Goal: Task Accomplishment & Management: Complete application form

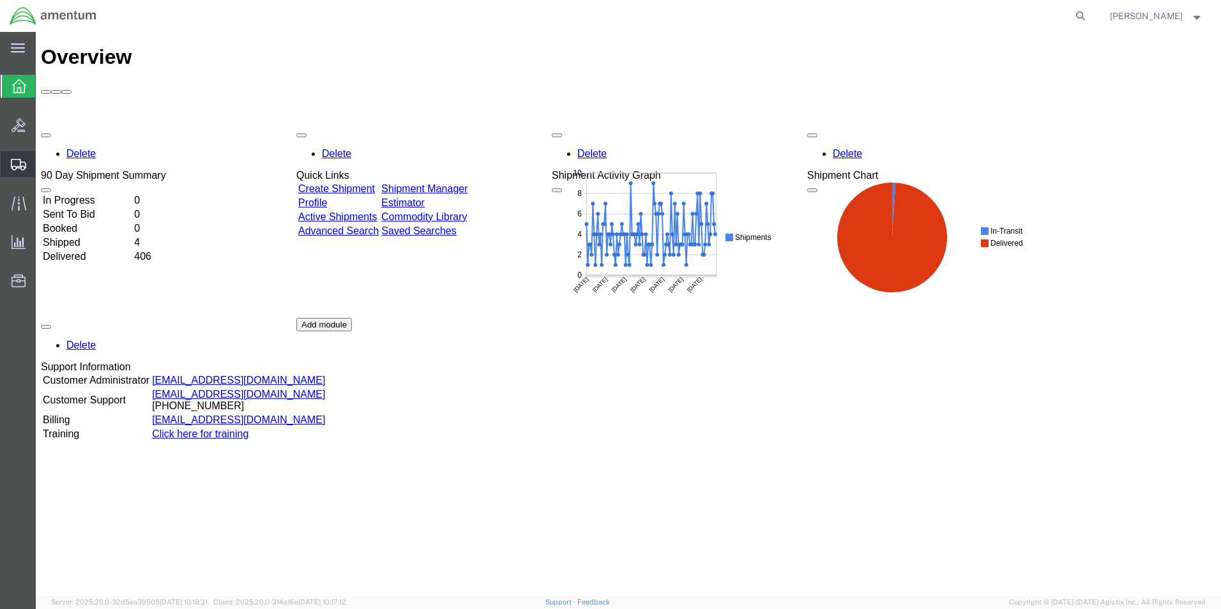
click at [0, 0] on span "Create Shipment" at bounding box center [0, 0] width 0 height 0
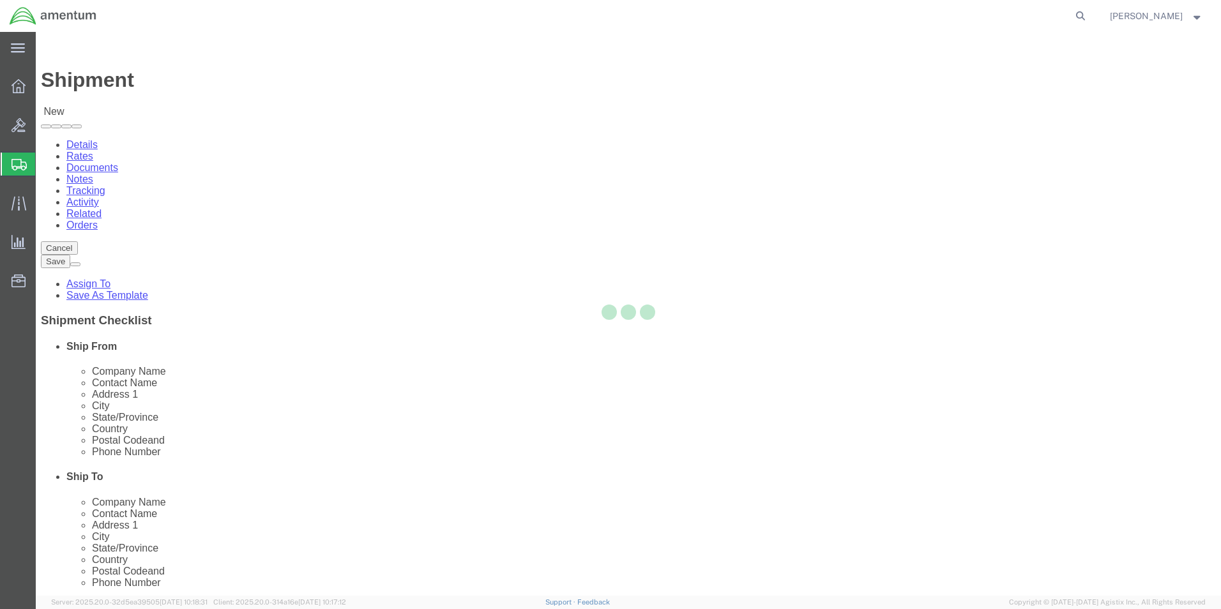
select select
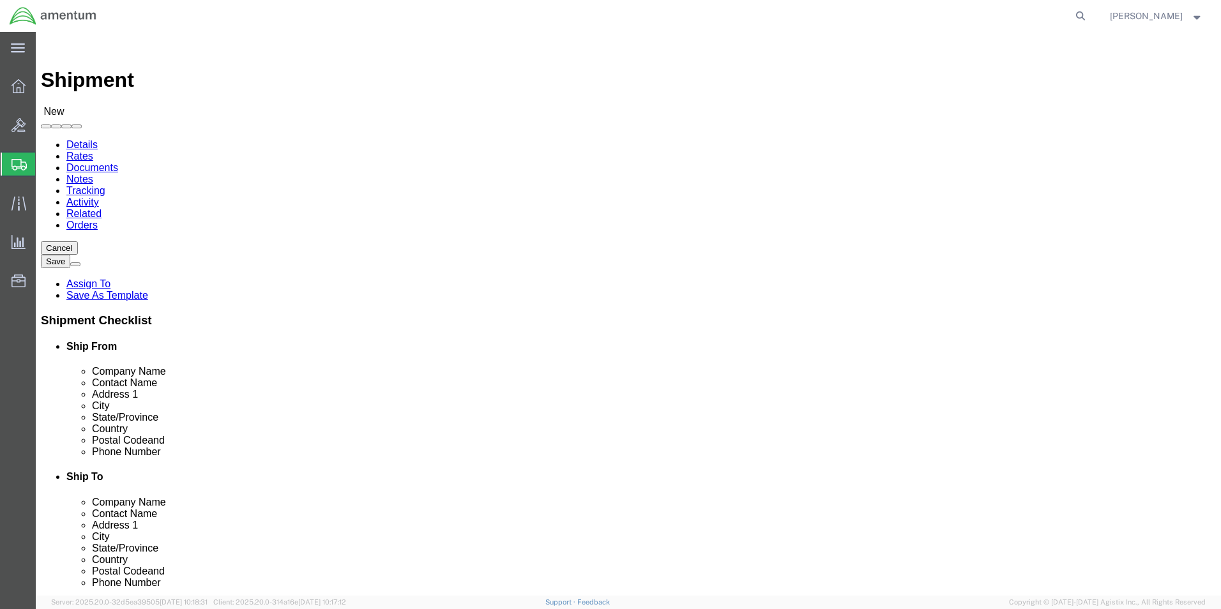
click input "text"
type input "SU"
click p "- AMENTUM - ([PERSON_NAME]) [STREET_ADDRESS][PERSON_NAME]"
select select "FL"
type input "[PERSON_NAME]"
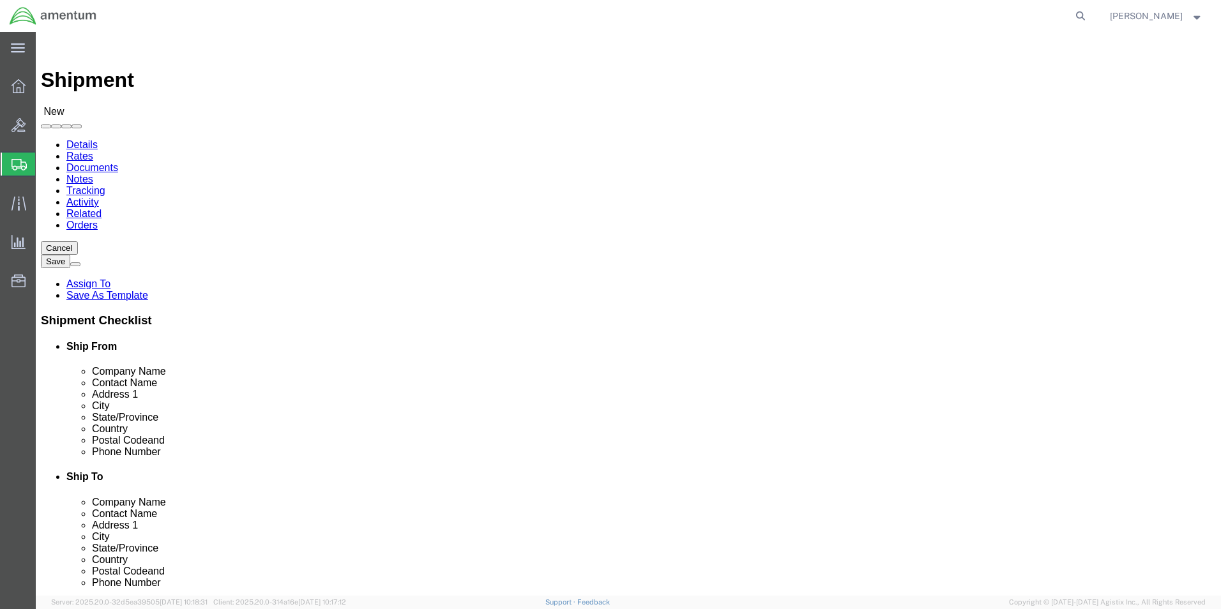
click input "text"
type input "QU"
click p "- Amentum Services - ([PERSON_NAME] T-34 DAWG SHACK) HANGAR 1 ROOM 1-5-5, NAS L…"
select select "CA"
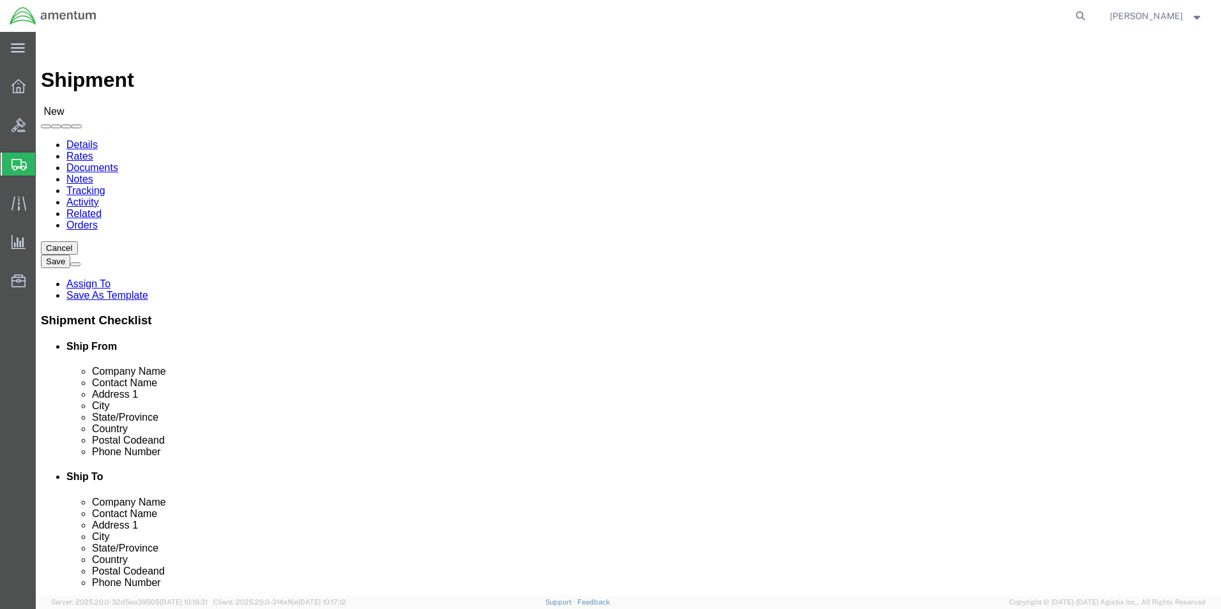
scroll to position [319, 0]
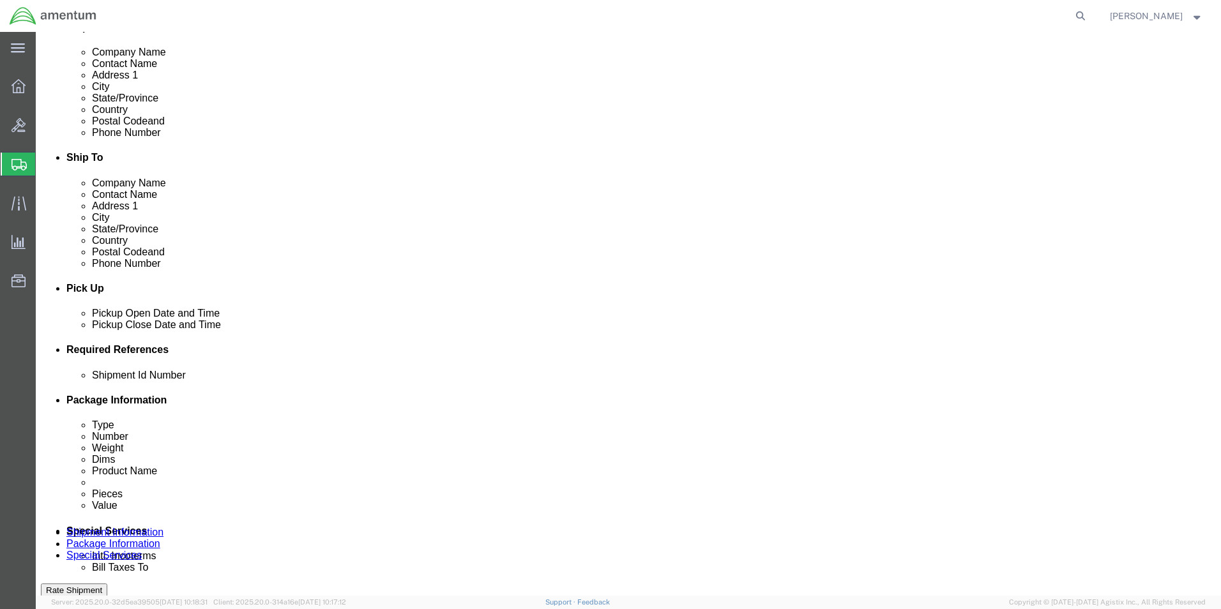
type input "[PERSON_NAME] T-34 [PERSON_NAME]"
click div "[DATE] 10:00 AM"
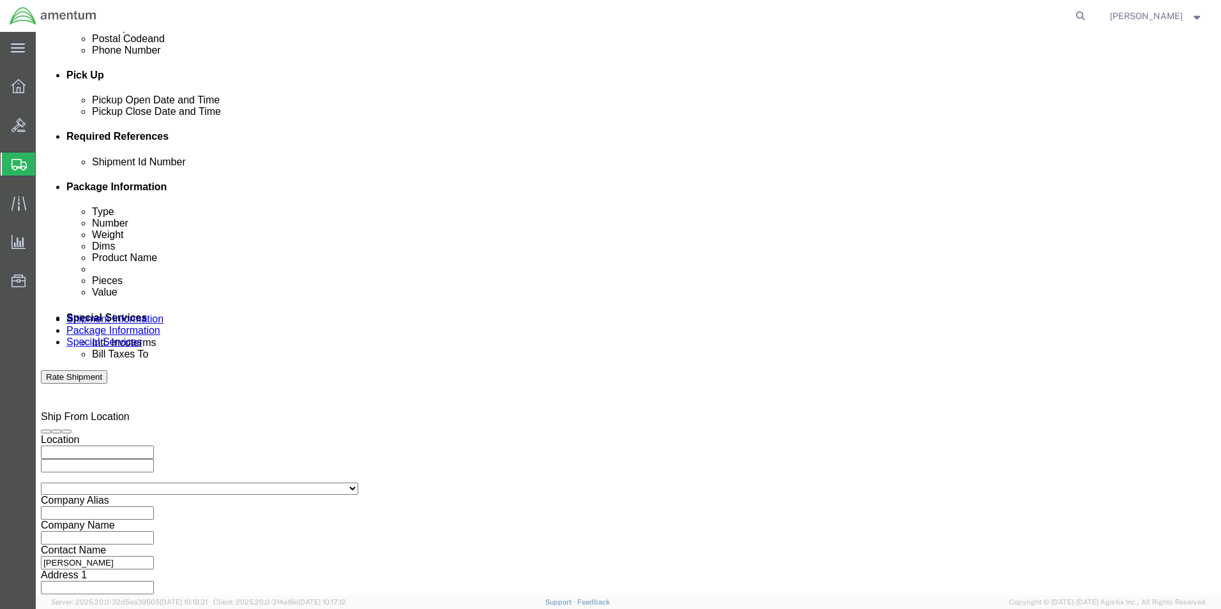
click h3 "Leg 1"
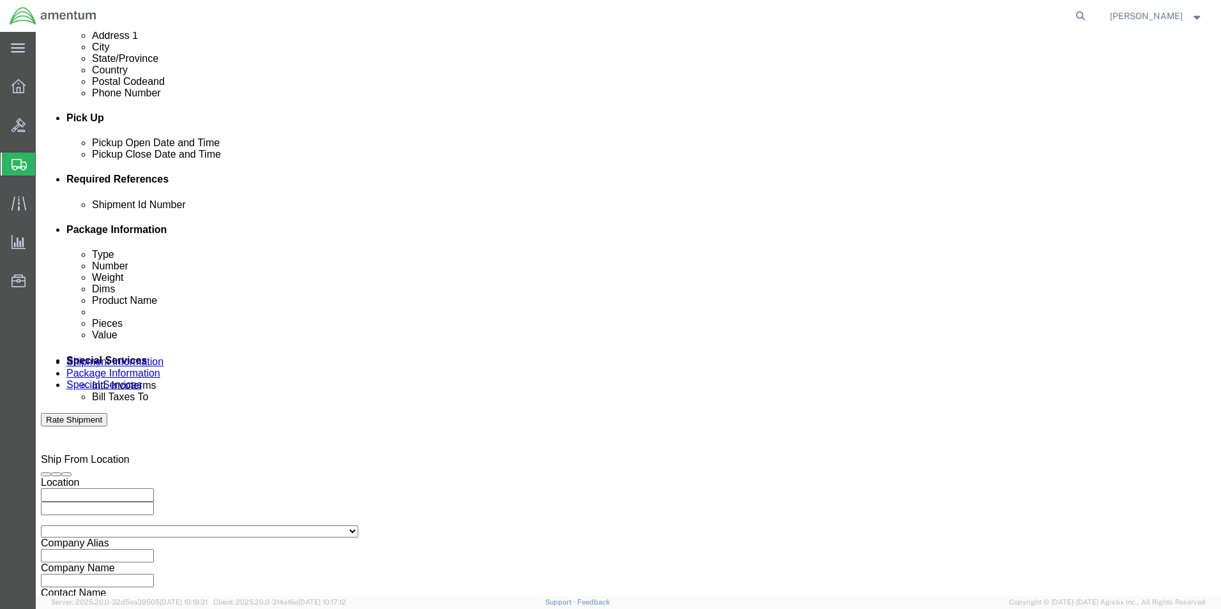
scroll to position [469, 0]
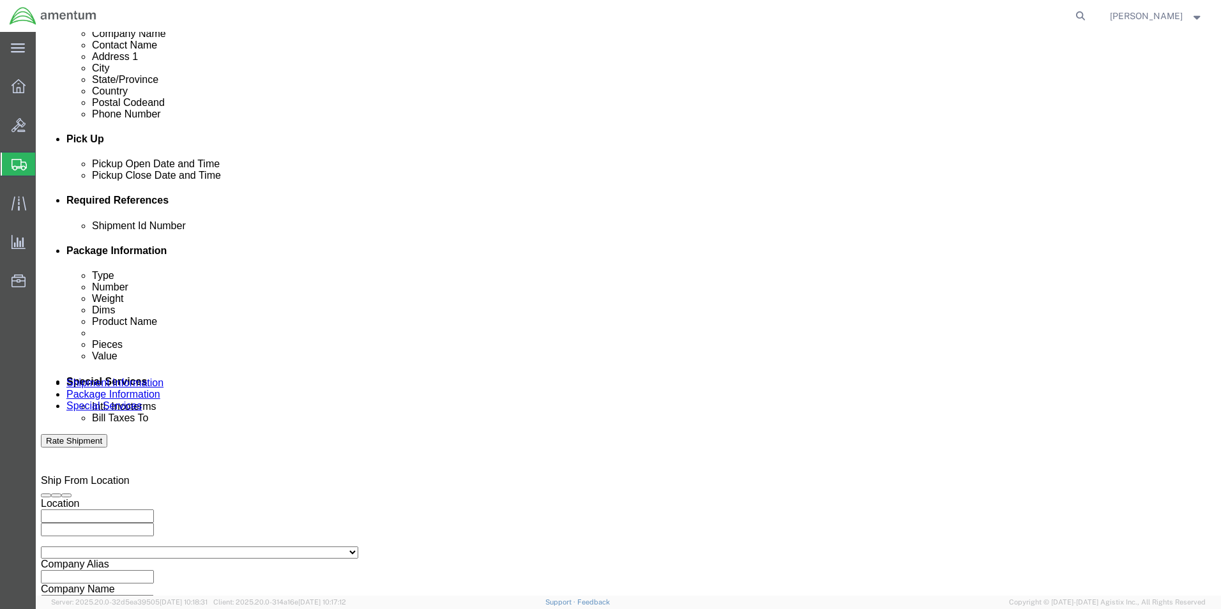
click div "[DATE] 11:00 AM"
click input "11:00 AM"
click input "3:00 AM"
type input "3:00 PM"
click button "Apply"
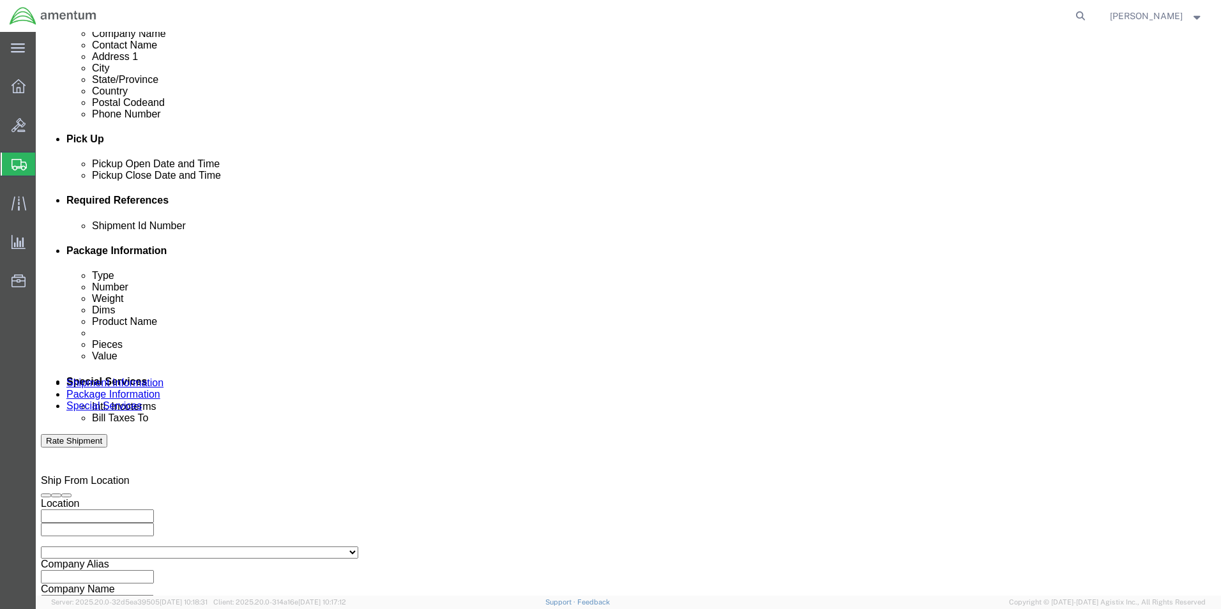
click div
click input "4:00 PM"
click input "7:00 PM"
type input "7:00 AM"
click button "Apply"
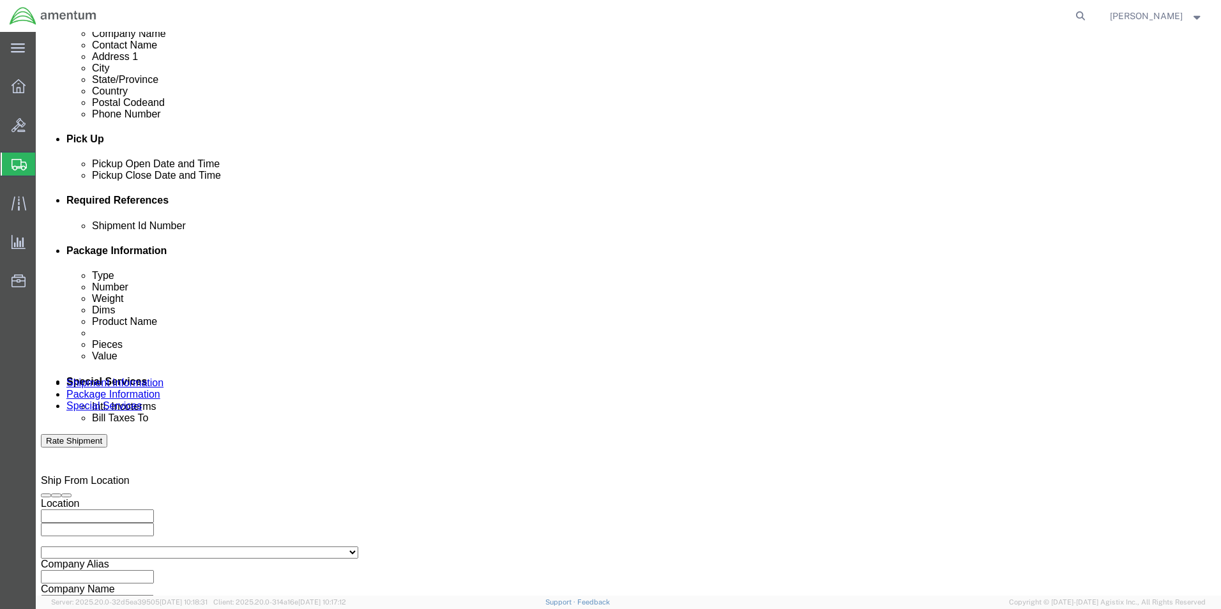
click div
click input "8:00 AM"
click input "3:00 AM"
type input "3:00 PM"
click button "Apply"
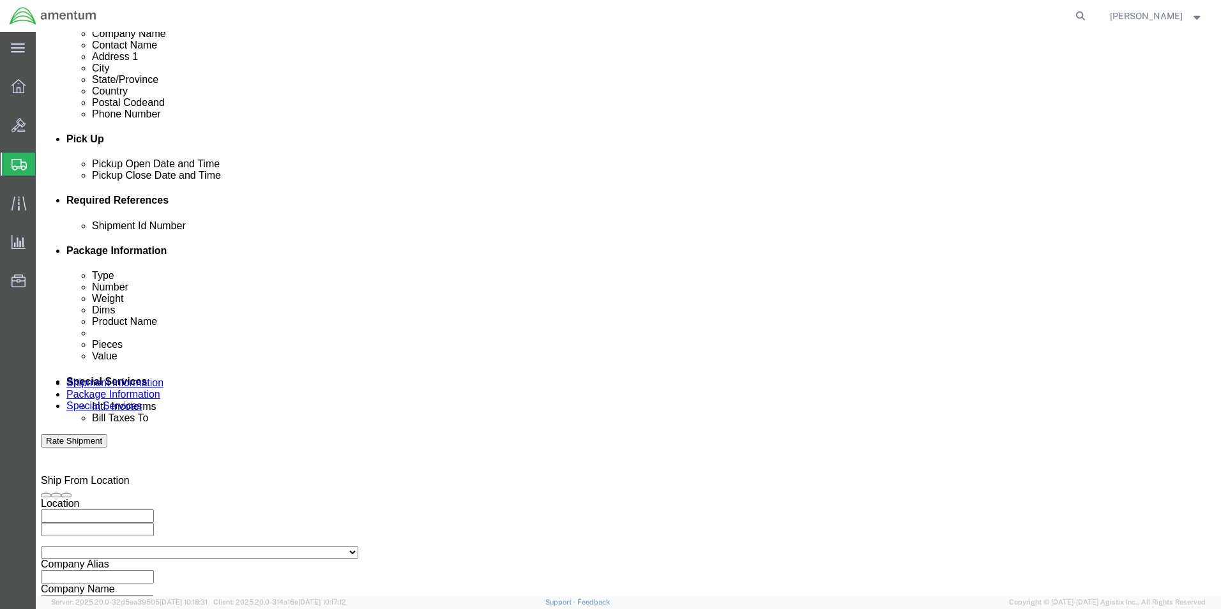
click button "Add reference"
click input "text"
type input "6000"
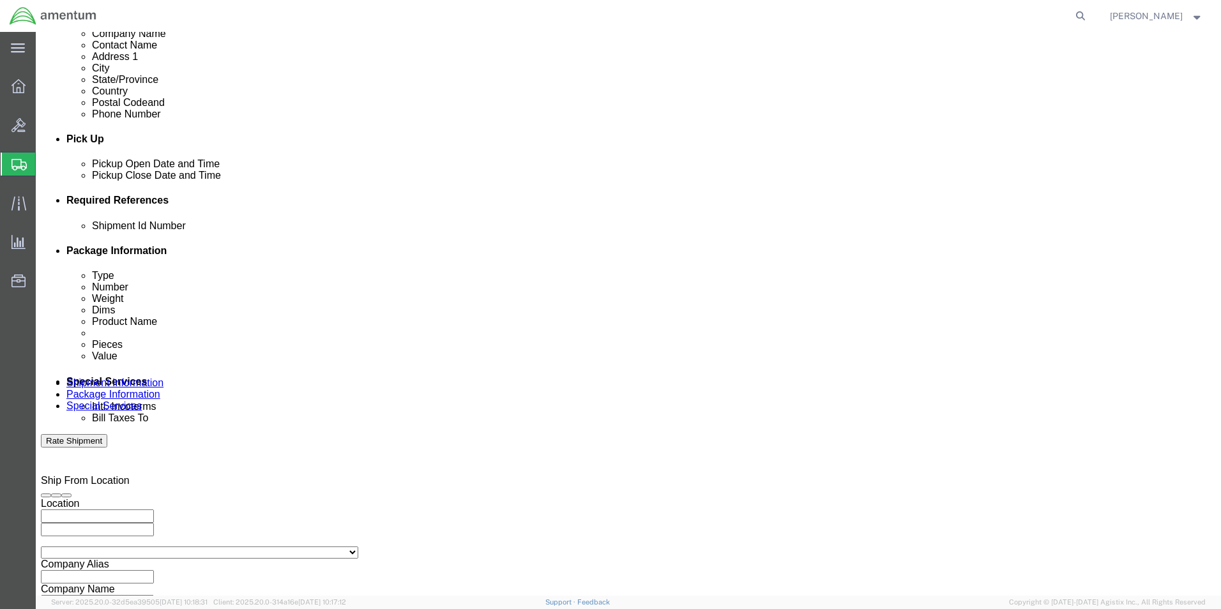
click select "Select Account Type Activity ID Airline Appointment Number ASN Batch Request # …"
select select "DEPT"
click select "Select Account Type Activity ID Airline Appointment Number ASN Batch Request # …"
click input "text"
type input "T44"
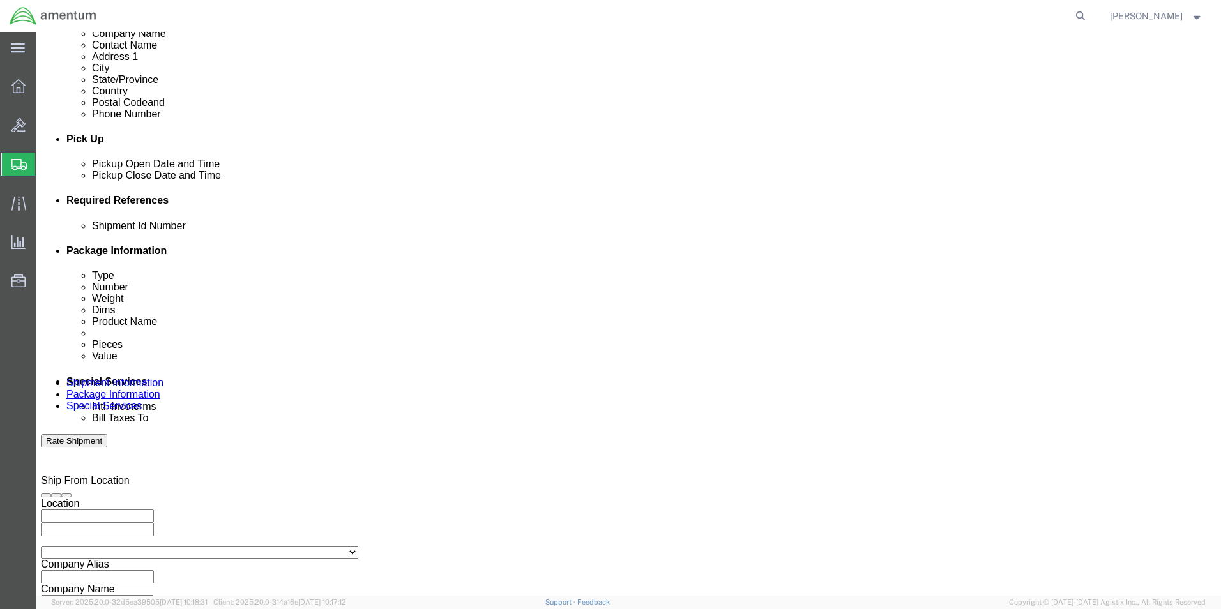
click select "Select Account Type Activity ID Airline Appointment Number ASN Batch Request # …"
select select "PROJNUM"
click select "Select Account Type Activity ID Airline Appointment Number ASN Batch Request # …"
click input "text"
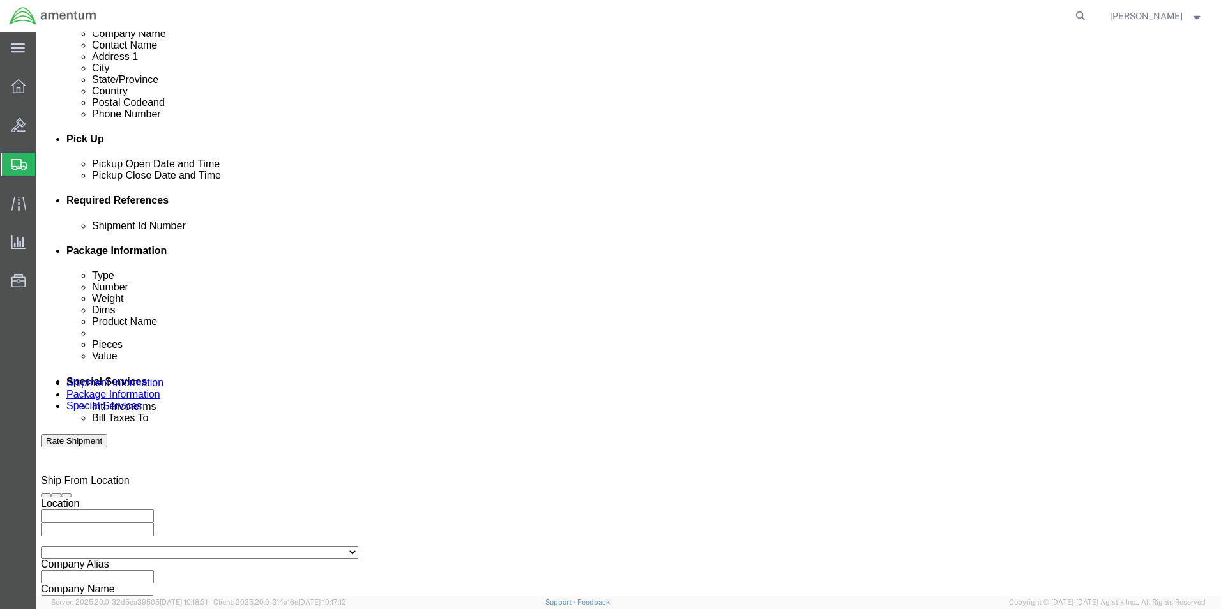
type input "6097.5.034.02.C.FU.0.23L.E00"
click select "Select Account Type Activity ID Airline Appointment Number ASN Batch Request # …"
select select "PCKSLIP"
click select "Select Account Type Activity ID Airline Appointment Number ASN Batch Request # …"
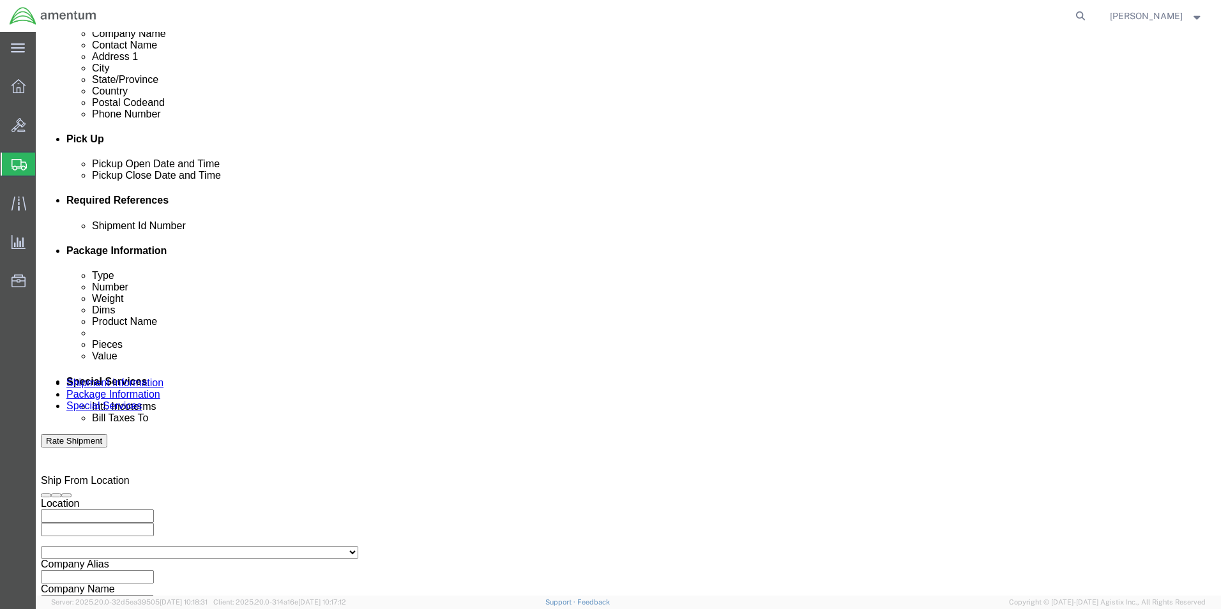
click input "text"
click input "15367"
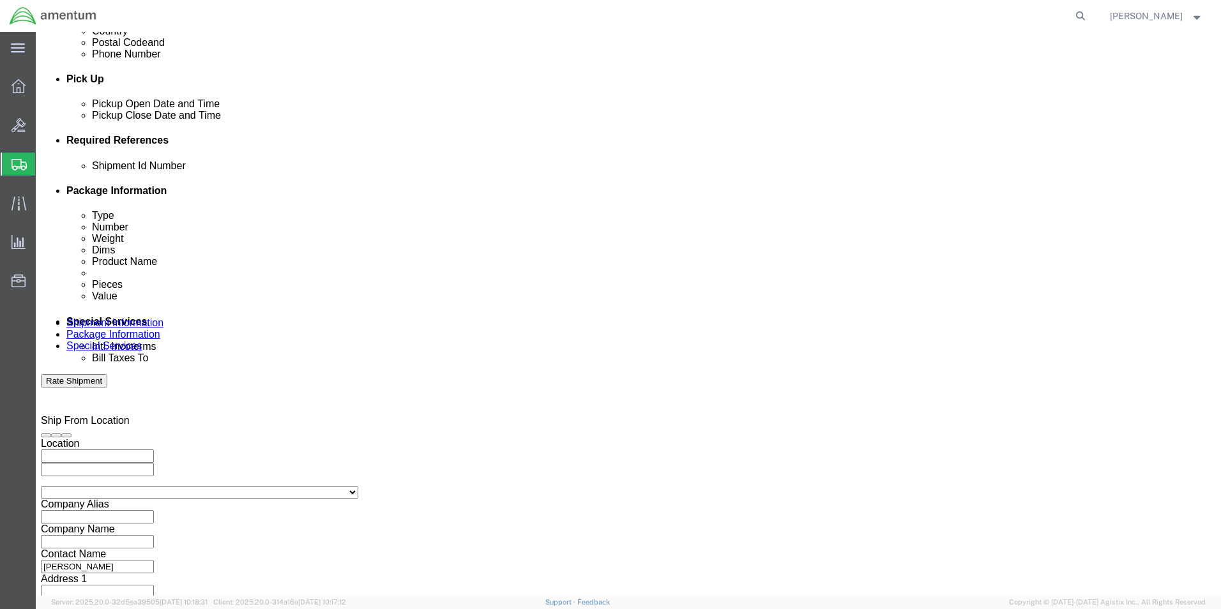
scroll to position [557, 0]
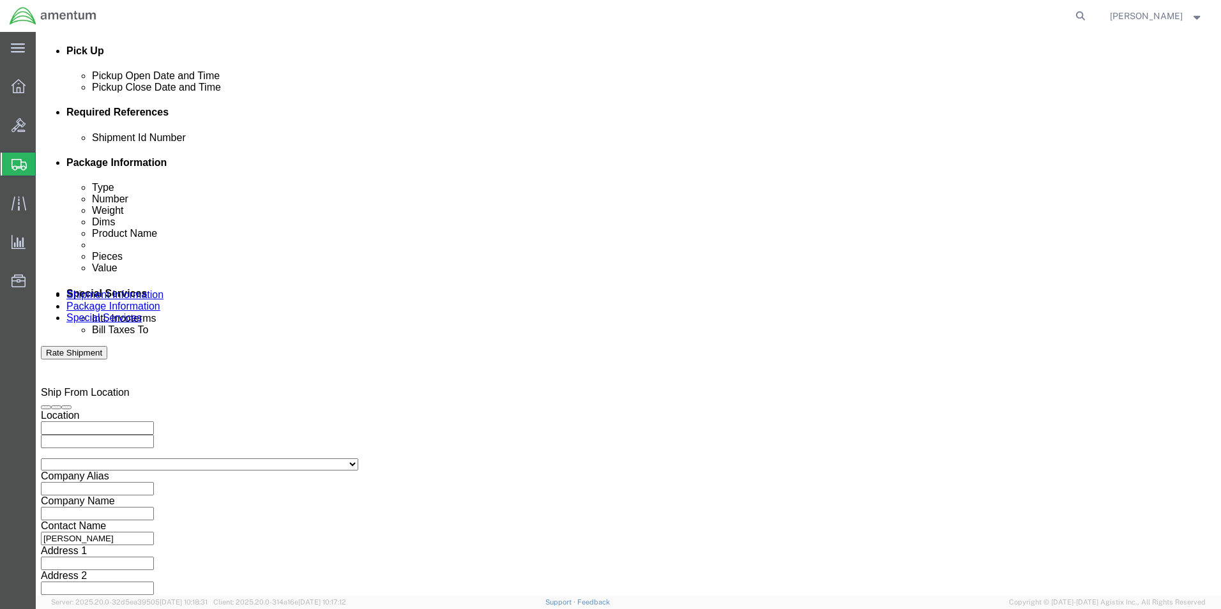
type input "157367"
click button "Continue"
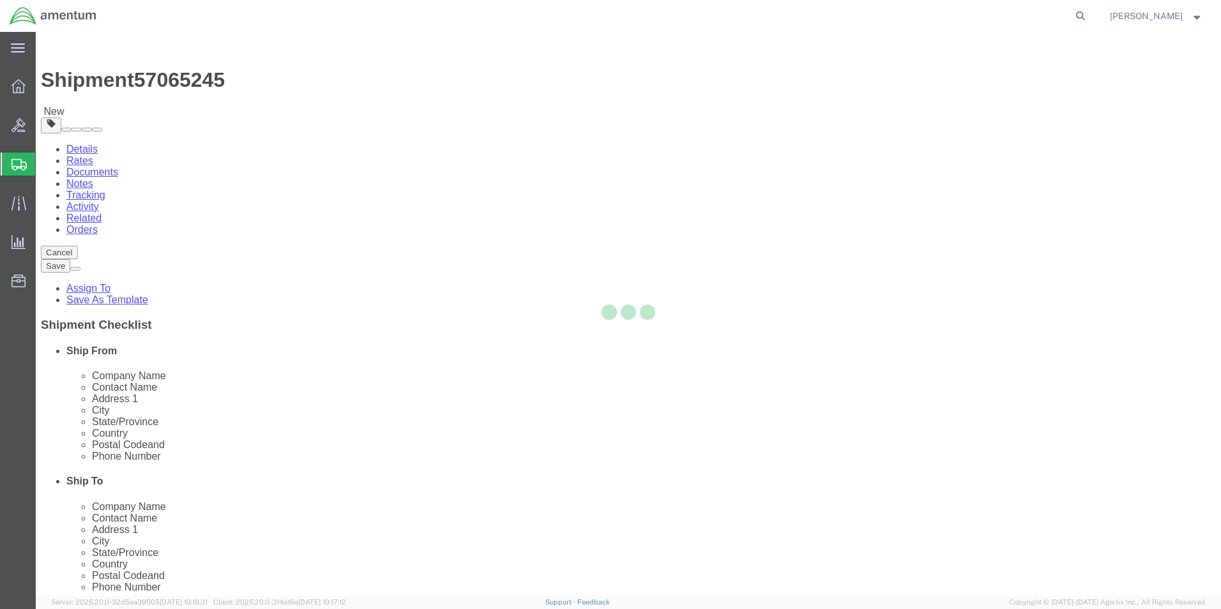
select select "CBOX"
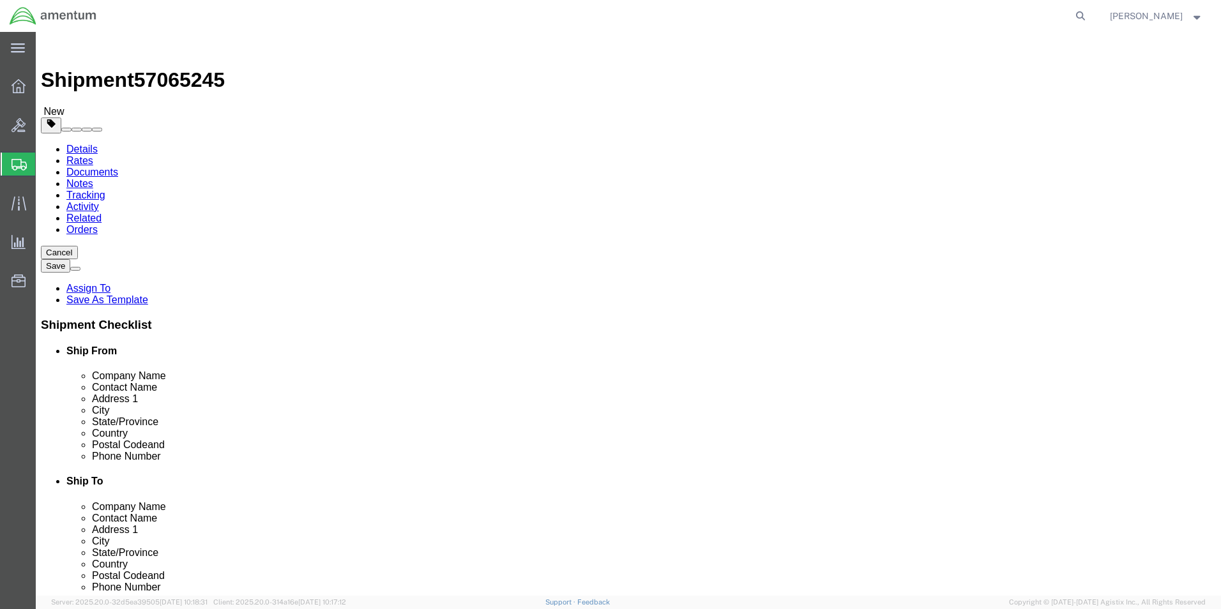
click input "text"
type input "28"
type input "18"
click input "0.00"
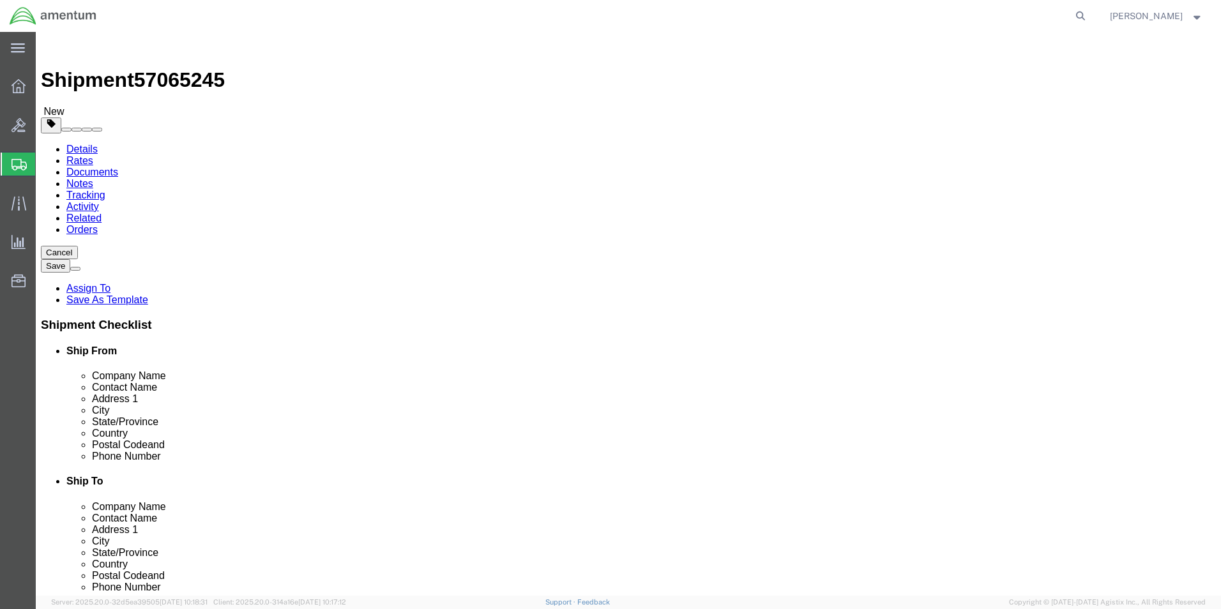
click input "0.00"
type input "25.00"
click div "Package Content # 1 x Package Type Select BCK Boxes Bale(s) Basket(s) Bolt(s) B…"
click link "Add Content"
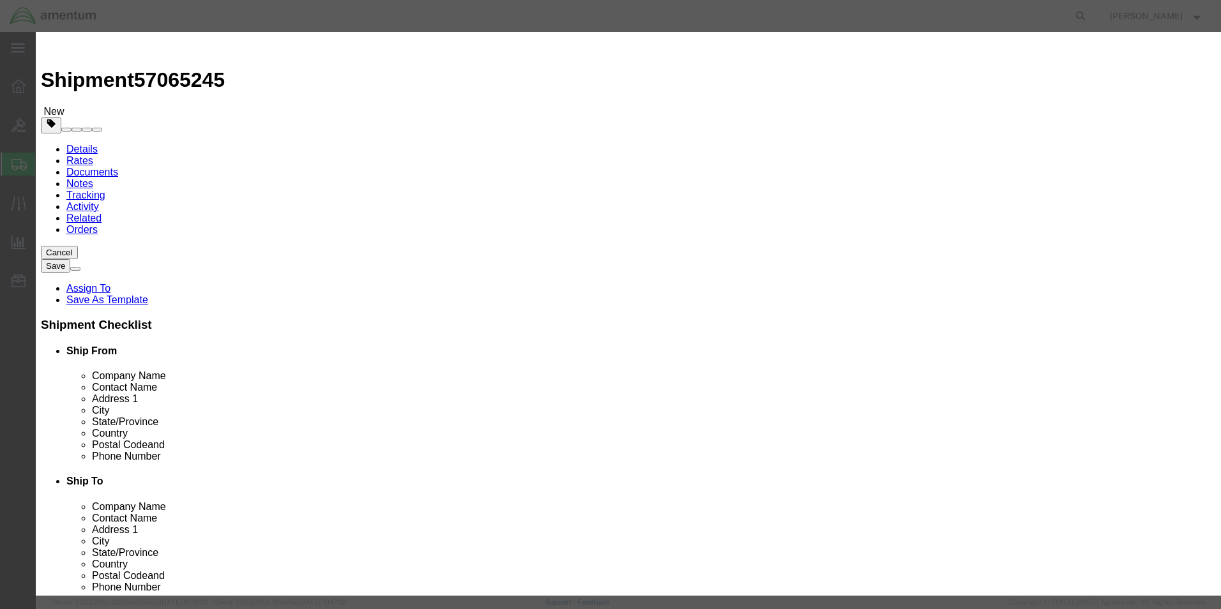
click input "text"
type input "A/C PARTS"
click input "0"
type input "9"
click input "text"
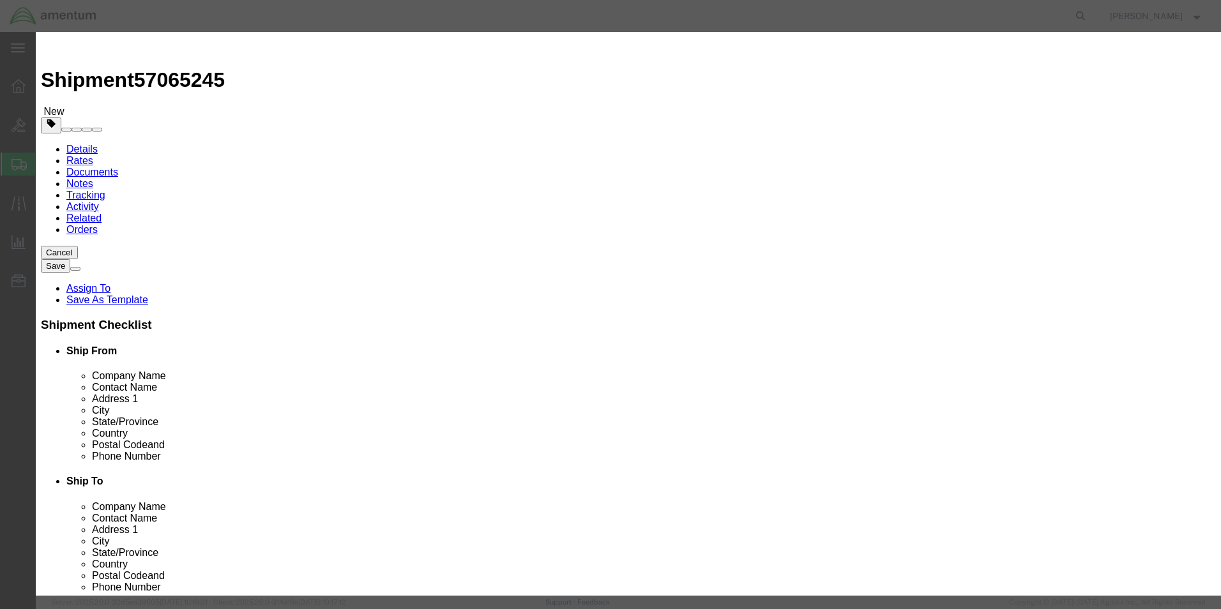
type input "20000"
click button "Save & Close"
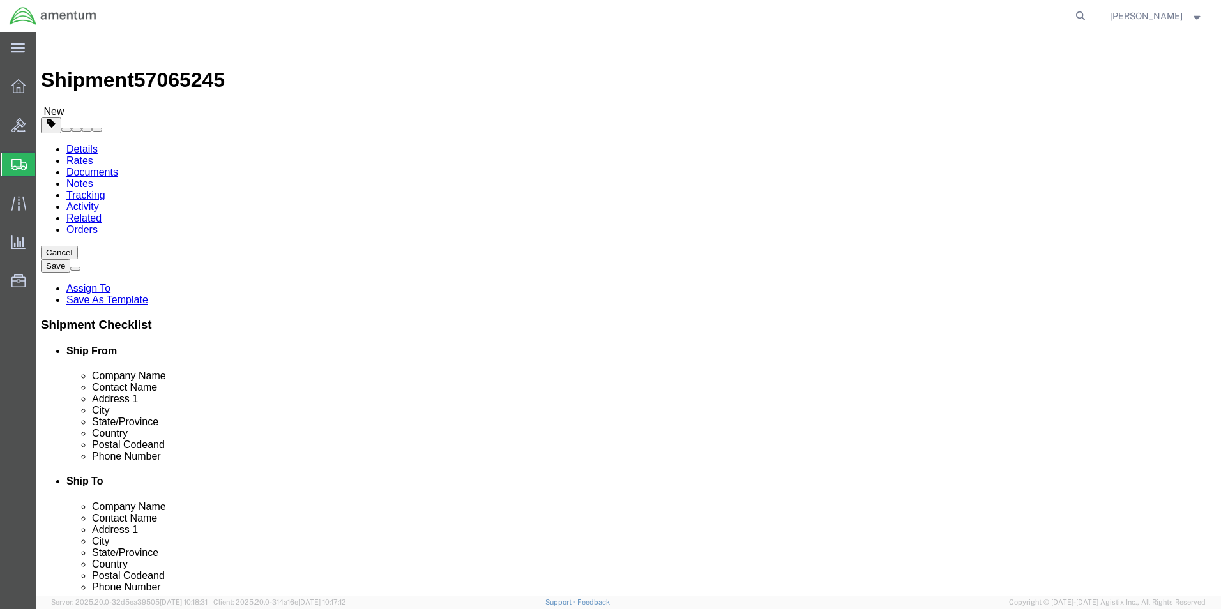
click button "Rate Shipment"
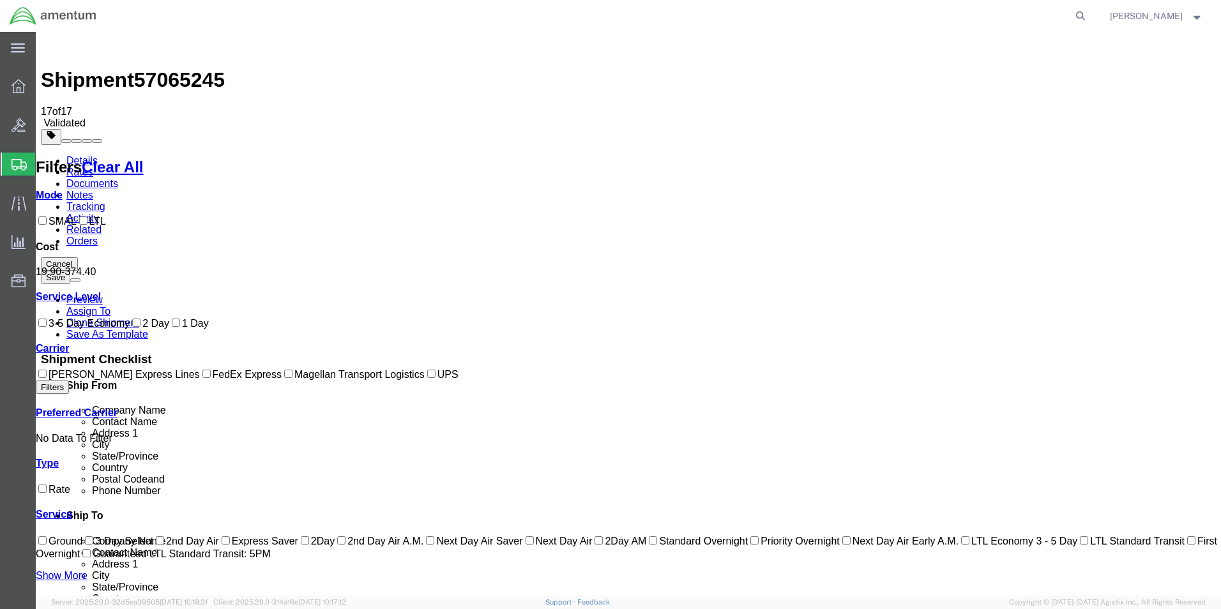
checkbox input "true"
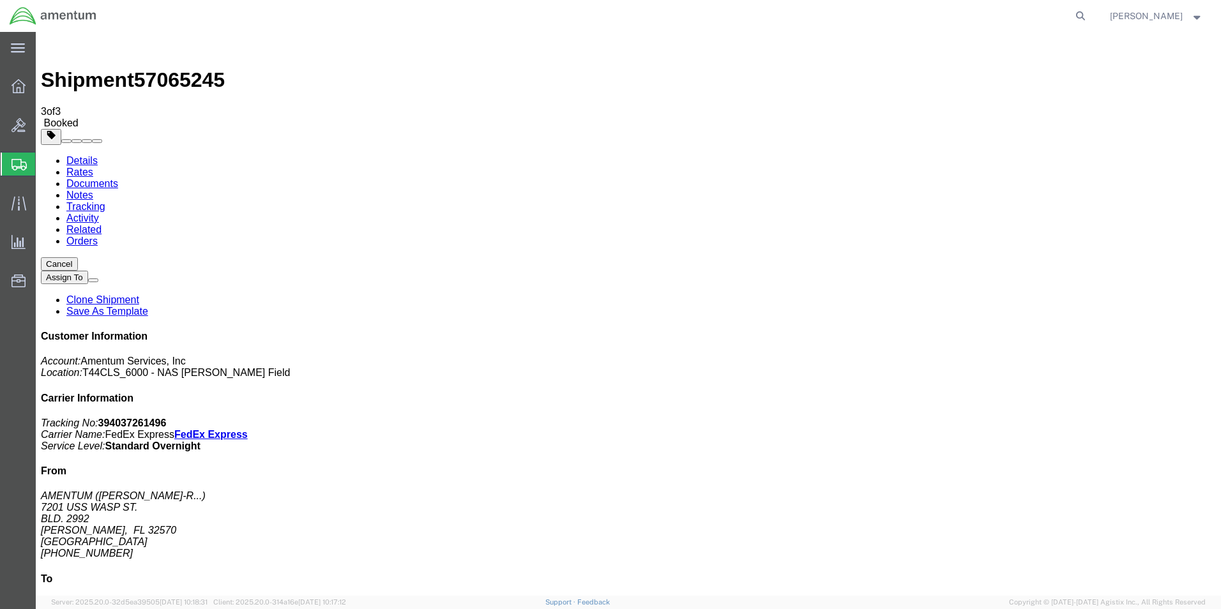
checkbox input "true"
click at [0, 0] on span "Create Shipment" at bounding box center [0, 0] width 0 height 0
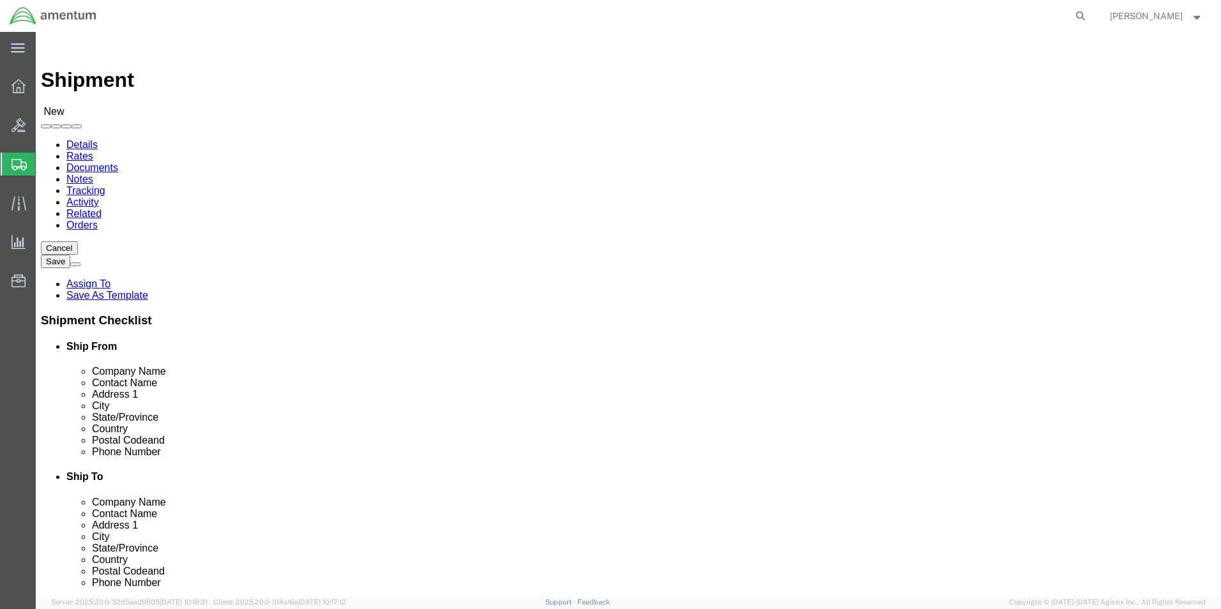
click input "text"
type input "SU"
click p "- AMENTUM - ([PERSON_NAME]) [STREET_ADDRESS][PERSON_NAME]"
select select "FL"
type input "[PERSON_NAME]"
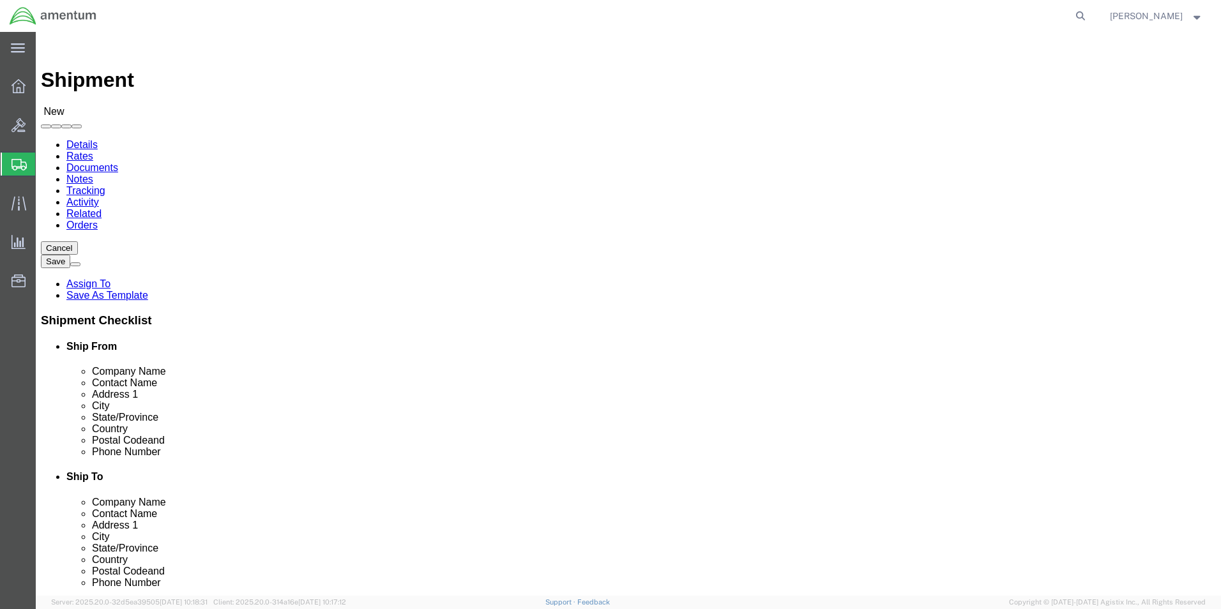
click input "text"
type input "[PERSON_NAME]"
click p "- AMENTUM SERVICE, INC - ([PERSON_NAME]) [STREET_ADDRESS][US_STATE]"
select select "VA"
click input "[PERSON_NAME]"
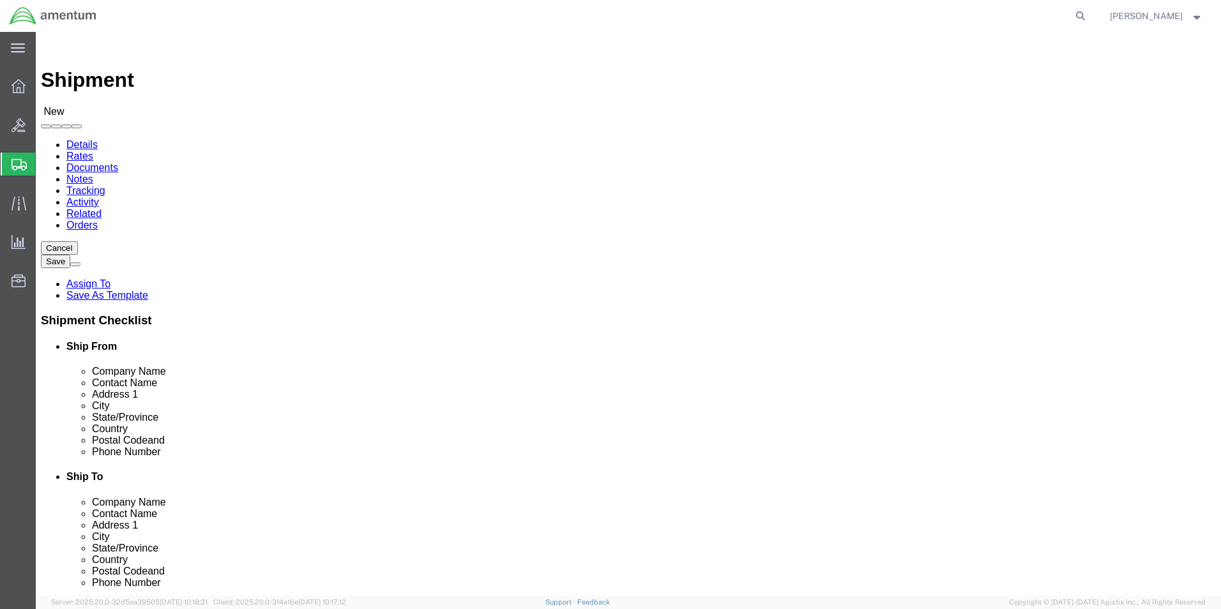
click input "[PERSON_NAME]"
type input "[PERSON_NAME]"
click p "- AMENTUM SERVICE, INC - ([PERSON_NAME]) [STREET_ADDRESS][US_STATE]"
select select "VA"
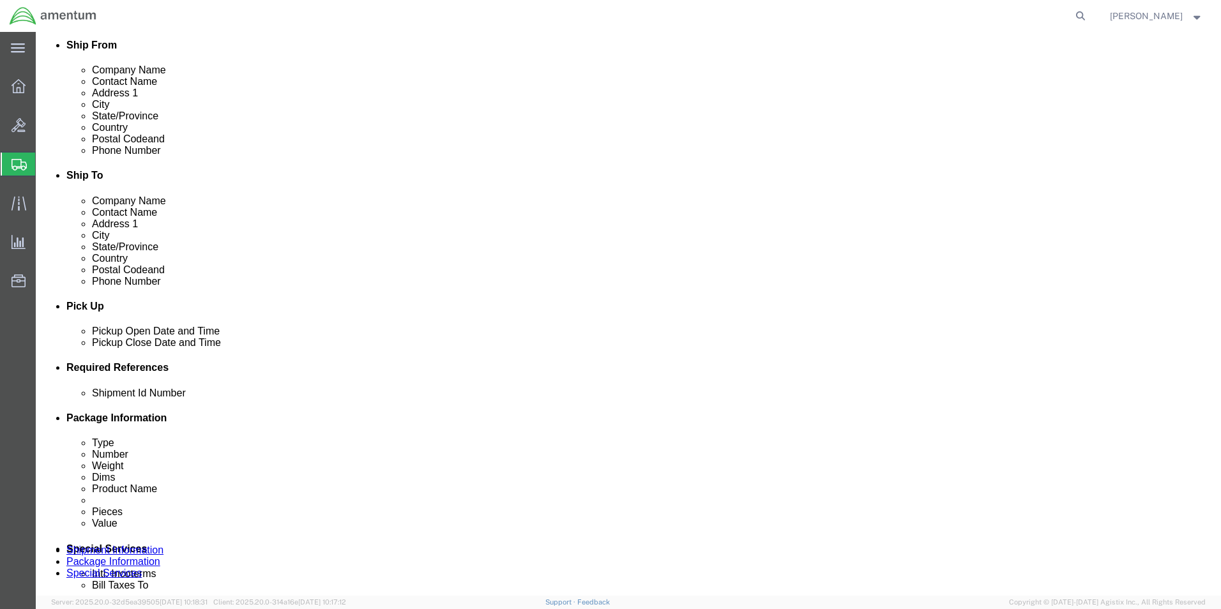
scroll to position [447, 0]
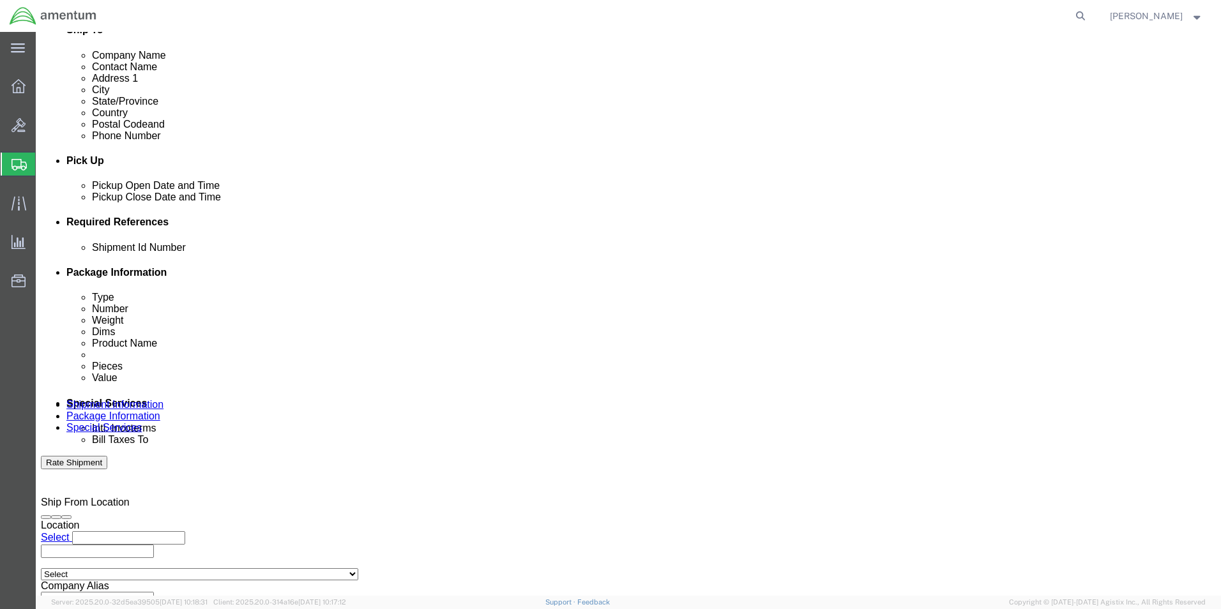
type input "[PERSON_NAME]"
click div "[DATE] 12:00 PM"
click input "12:00 PM"
type input "3:00 PM"
click button "Apply"
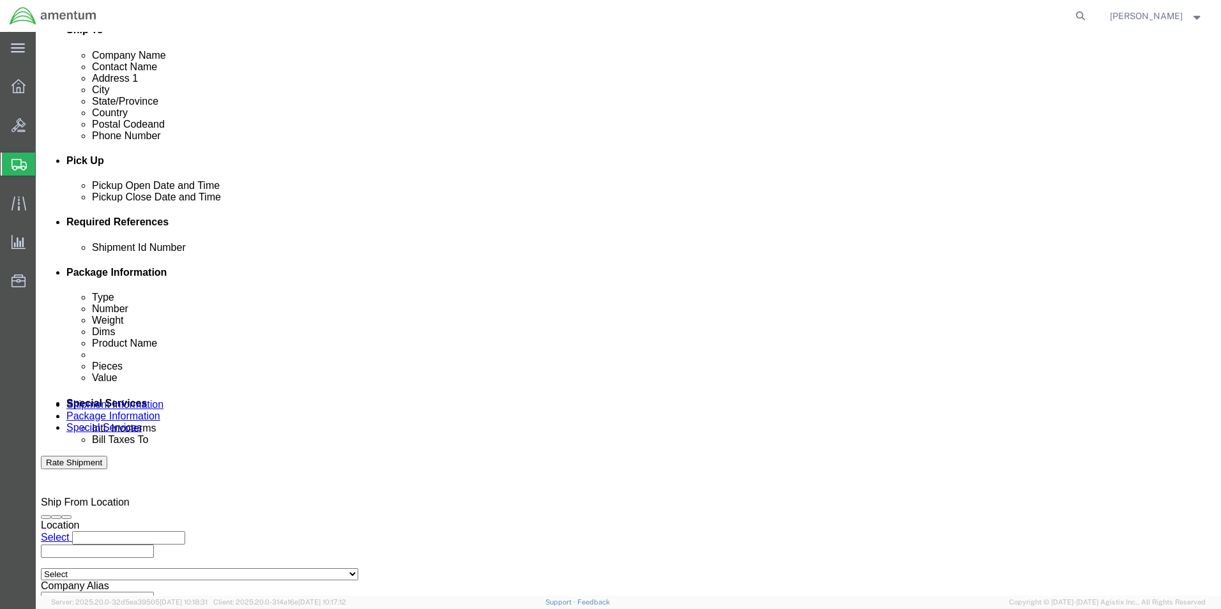
click div
click input "7:00 PM"
type input "7:00 AM"
click button "Apply"
click div
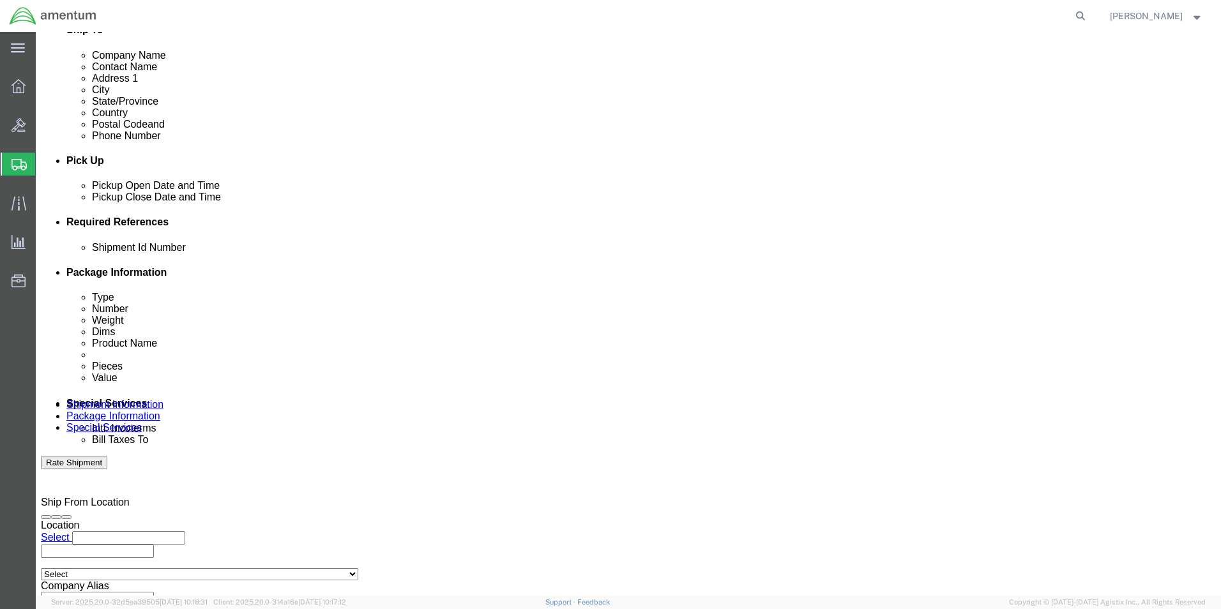
click input "8:00 AM"
click input "3:00 AM"
type input "3:00 PM"
click button "Apply"
click button "Add reference"
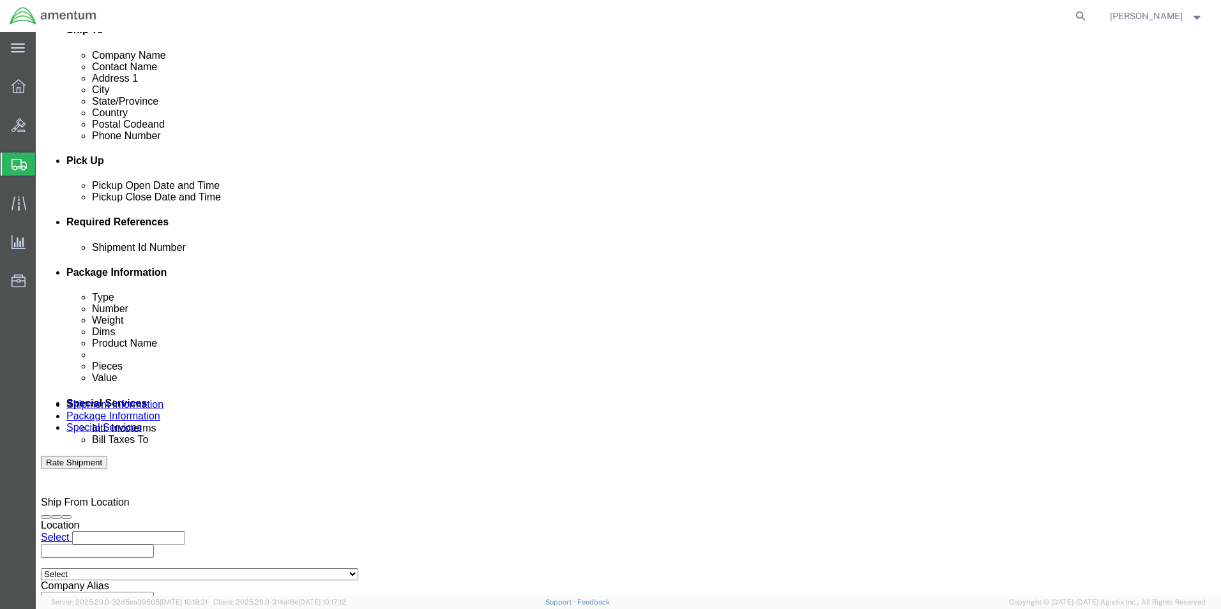
click button "Add reference"
click input "text"
type input "6000"
click select "Select Account Type Activity ID Airline Appointment Number ASN Batch Request # …"
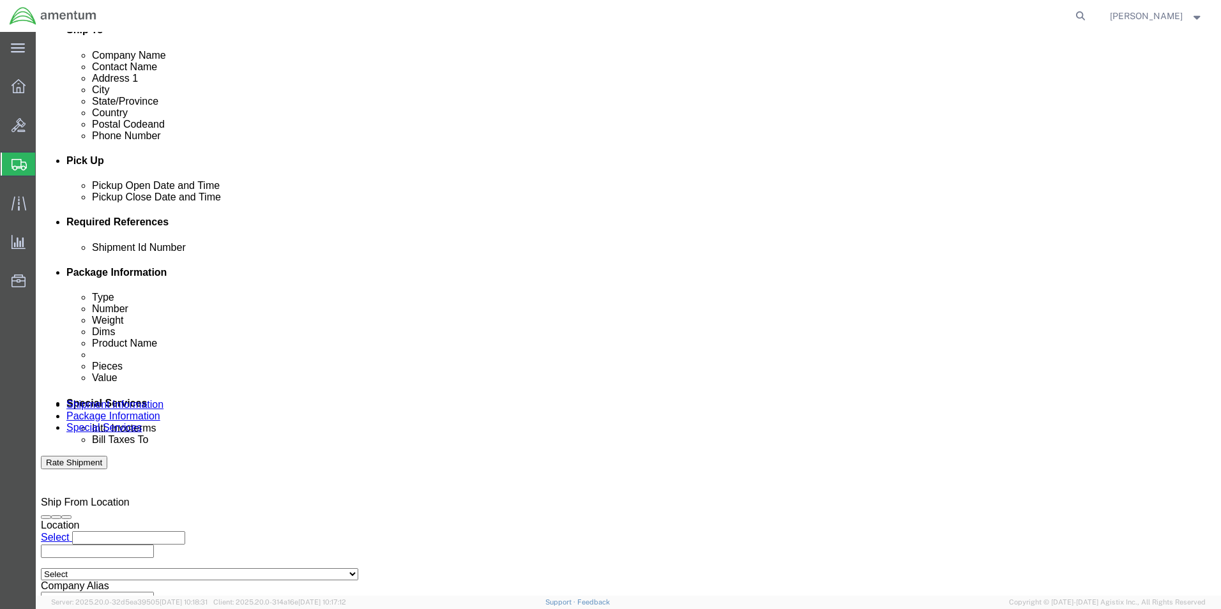
select select "DEPT"
click select "Select Account Type Activity ID Airline Appointment Number ASN Batch Request # …"
click input "text"
type input "T44"
click select "Select Account Type Activity ID Airline Appointment Number ASN Batch Request # …"
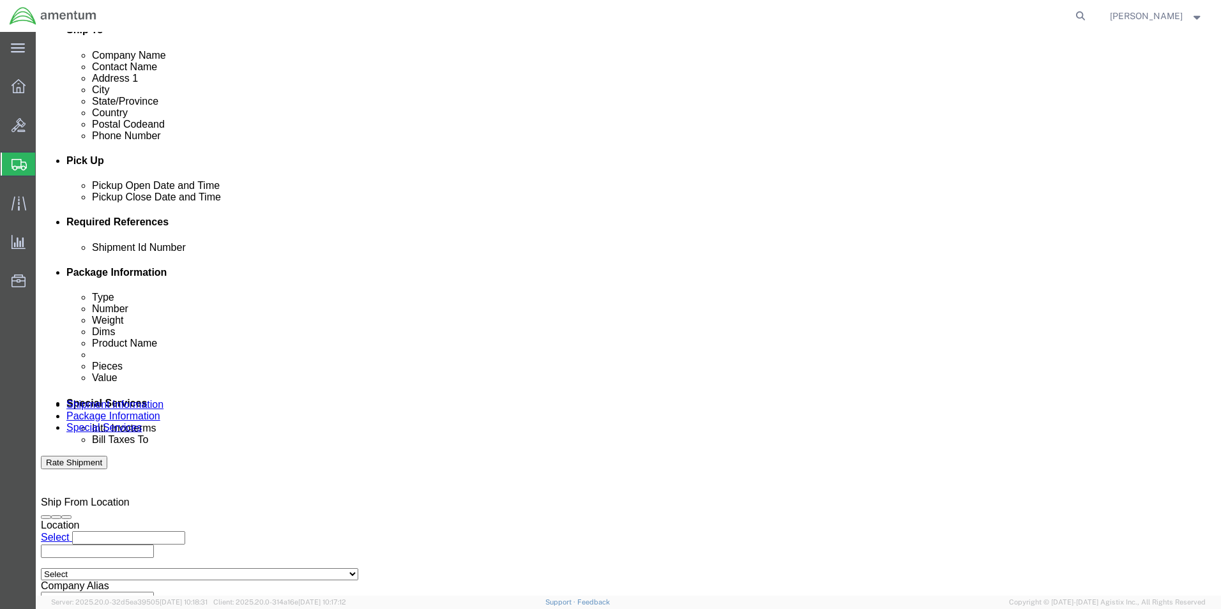
select select "PROJNUM"
click select "Select Account Type Activity ID Airline Appointment Number ASN Batch Request # …"
click input "text"
type input "6097.5.034.01.C.FS.0.23O.E00"
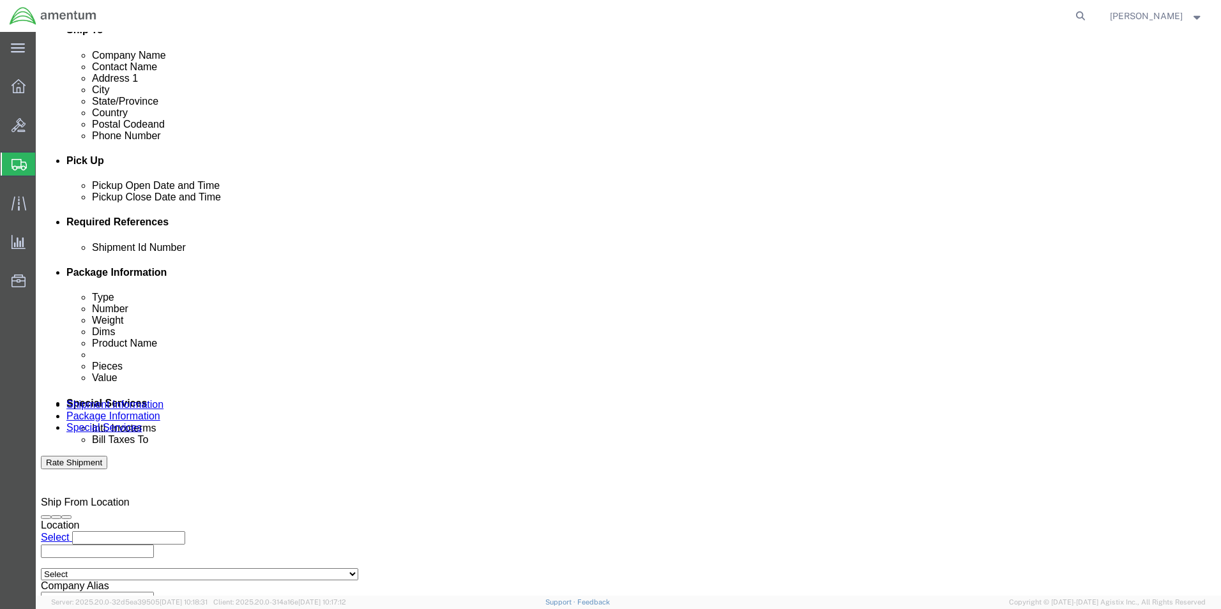
click select "Select Account Type Activity ID Airline Appointment Number ASN Batch Request # …"
select select "PCKSLIP"
click select "Select Account Type Activity ID Airline Appointment Number ASN Batch Request # …"
click input "text"
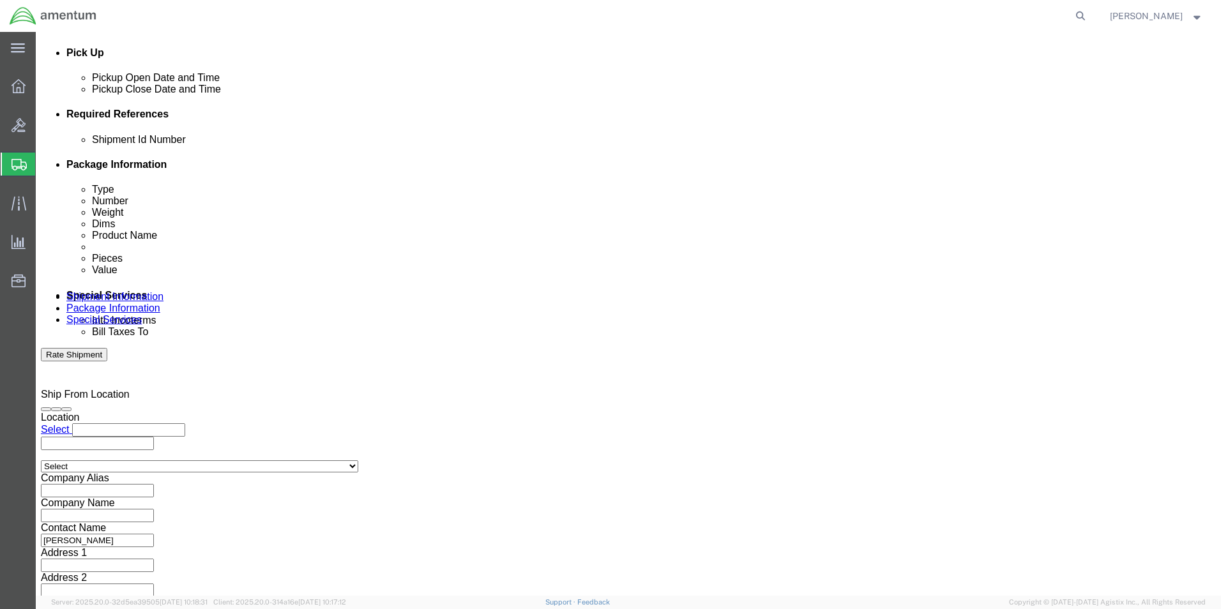
scroll to position [557, 0]
type input "157366"
click button "Continue"
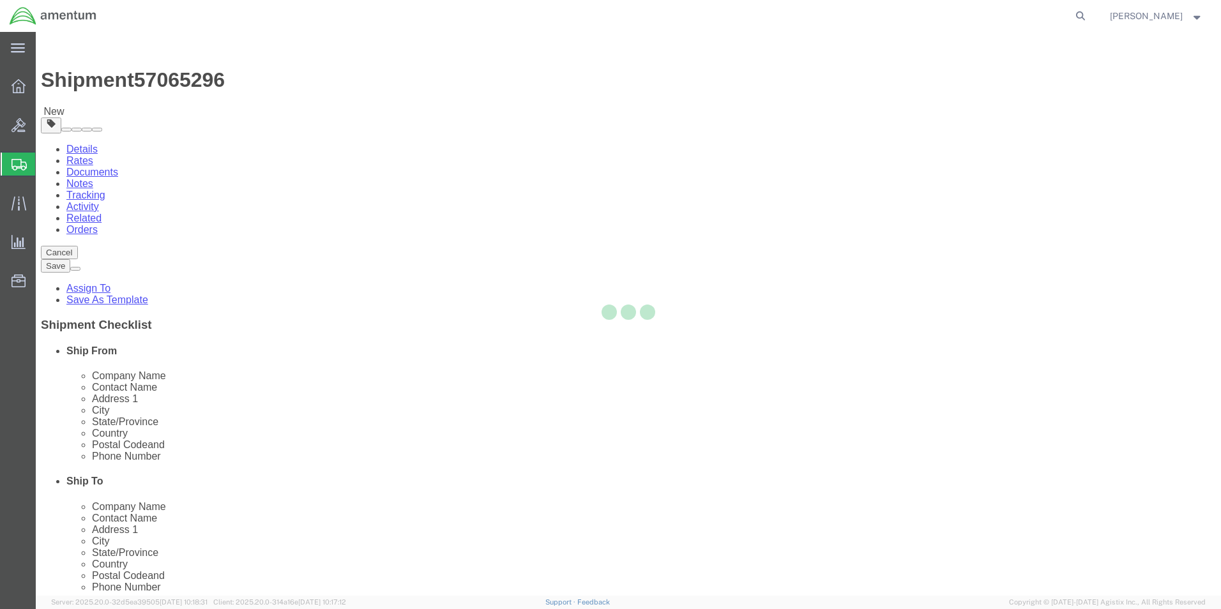
select select "CBOX"
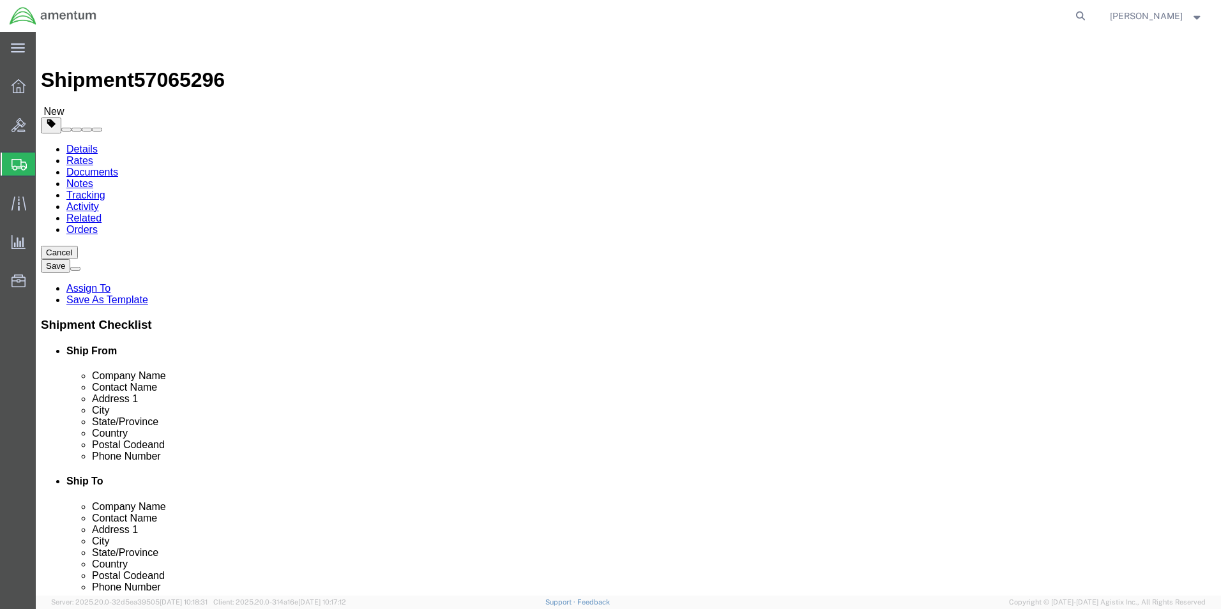
click input "text"
type input "21"
type input "8"
type input "16"
click input "0.00"
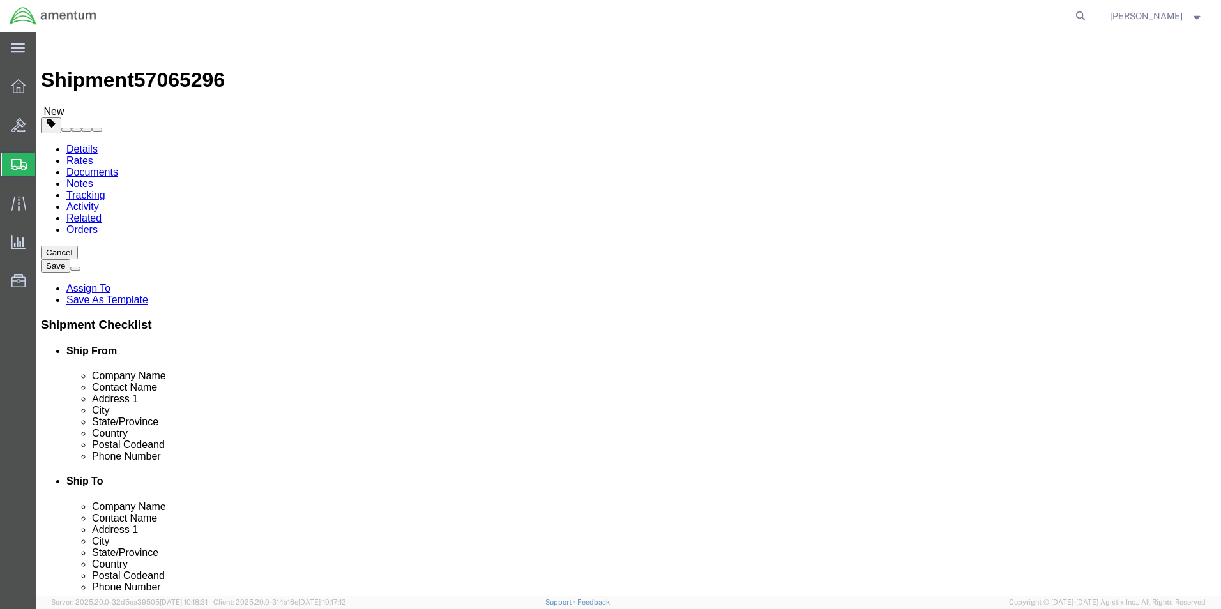
type input "74.00"
click link "Add Content"
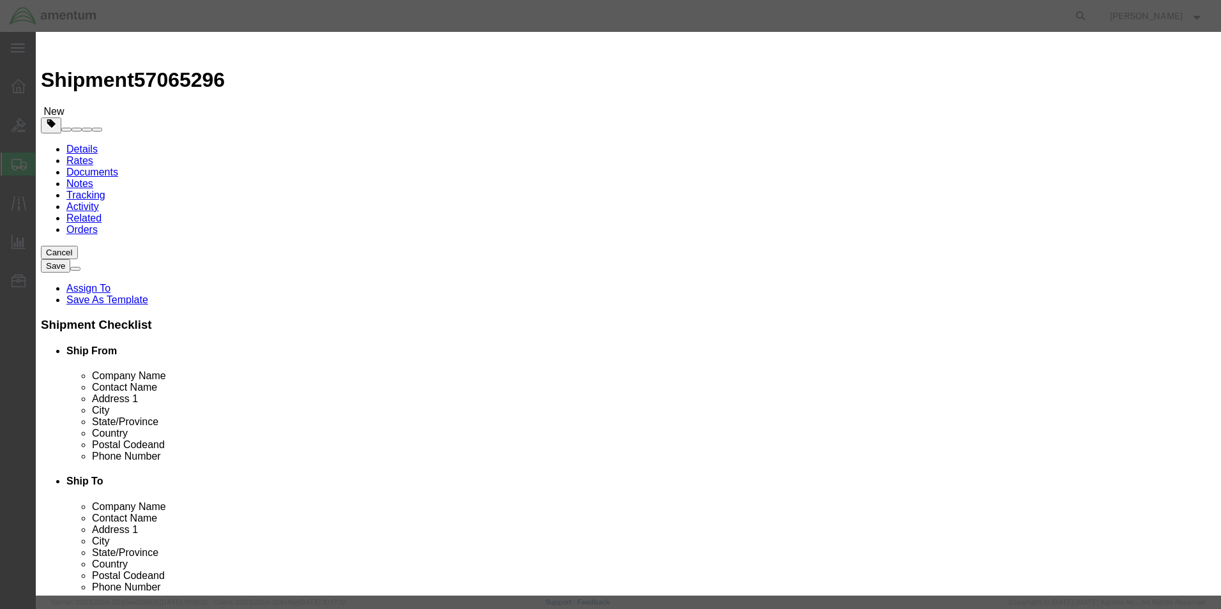
click input "text"
type input "A/C PARTS"
click input "0"
type input "0"
type input "70"
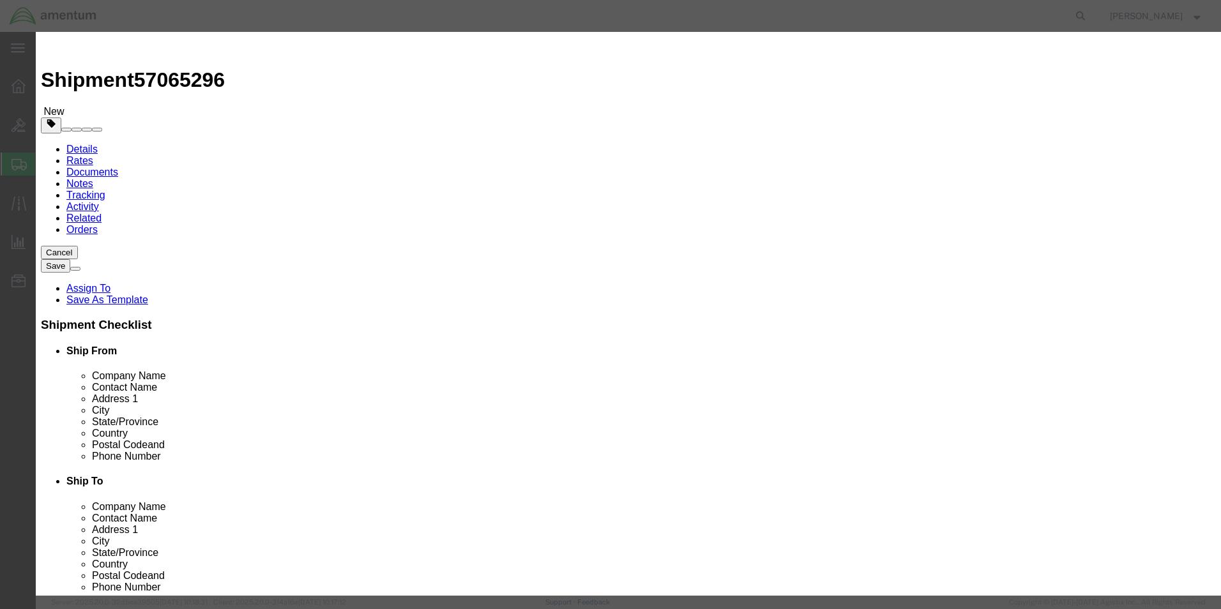
click input "text"
type input "20000"
click div "Shipping Temperature Select"
click button "Save & Close"
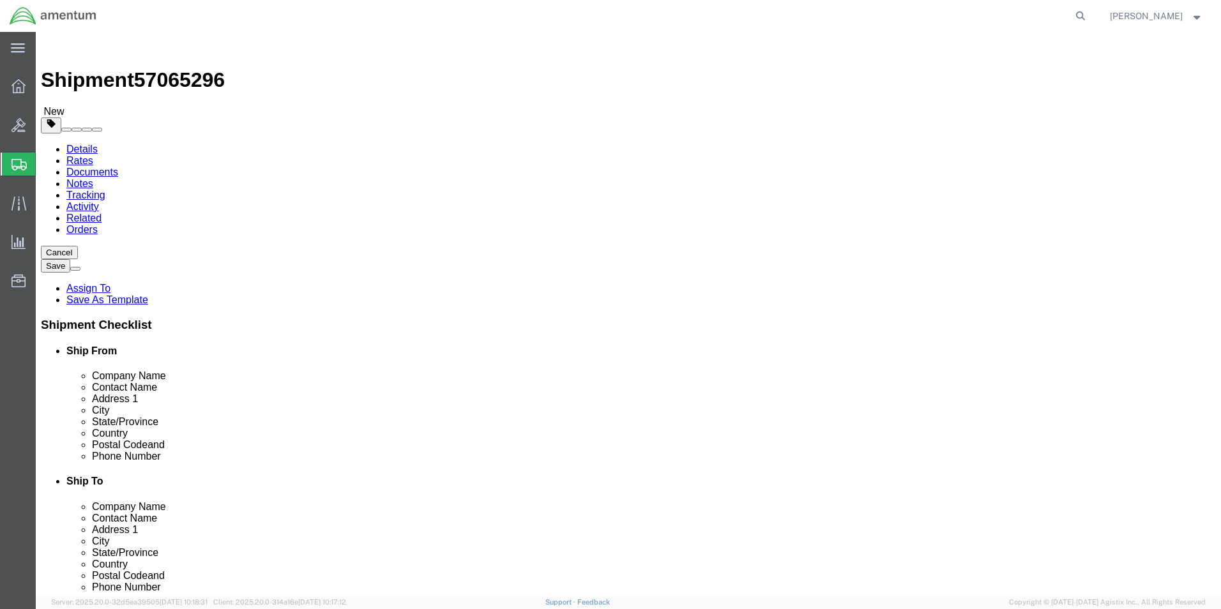
click link "Add Package"
click button "Previous"
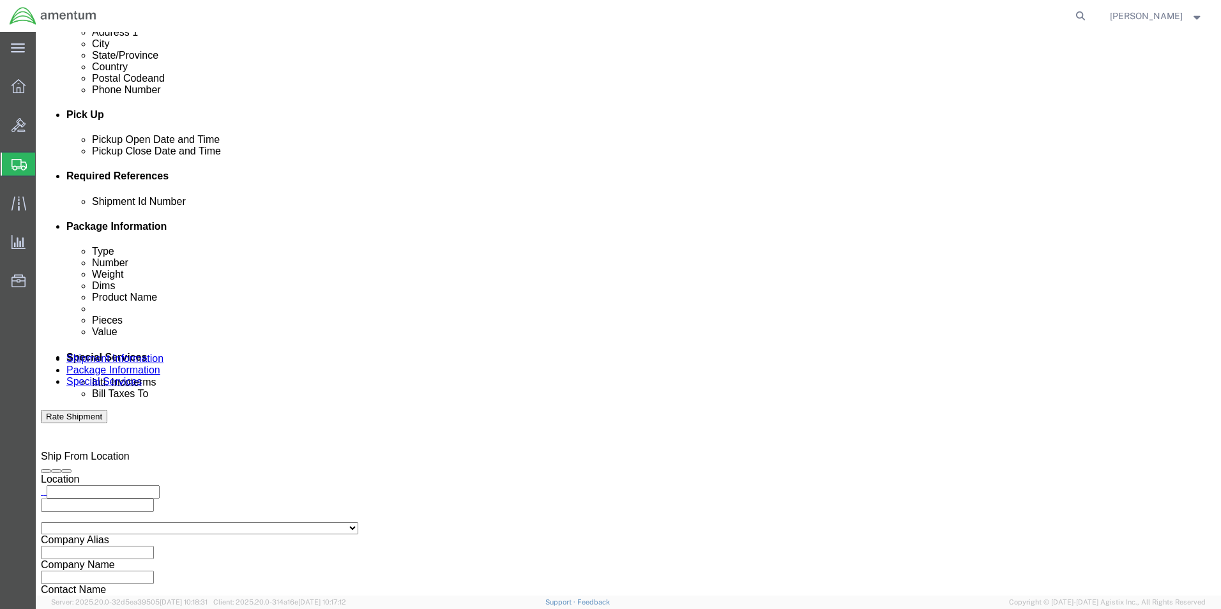
scroll to position [557, 0]
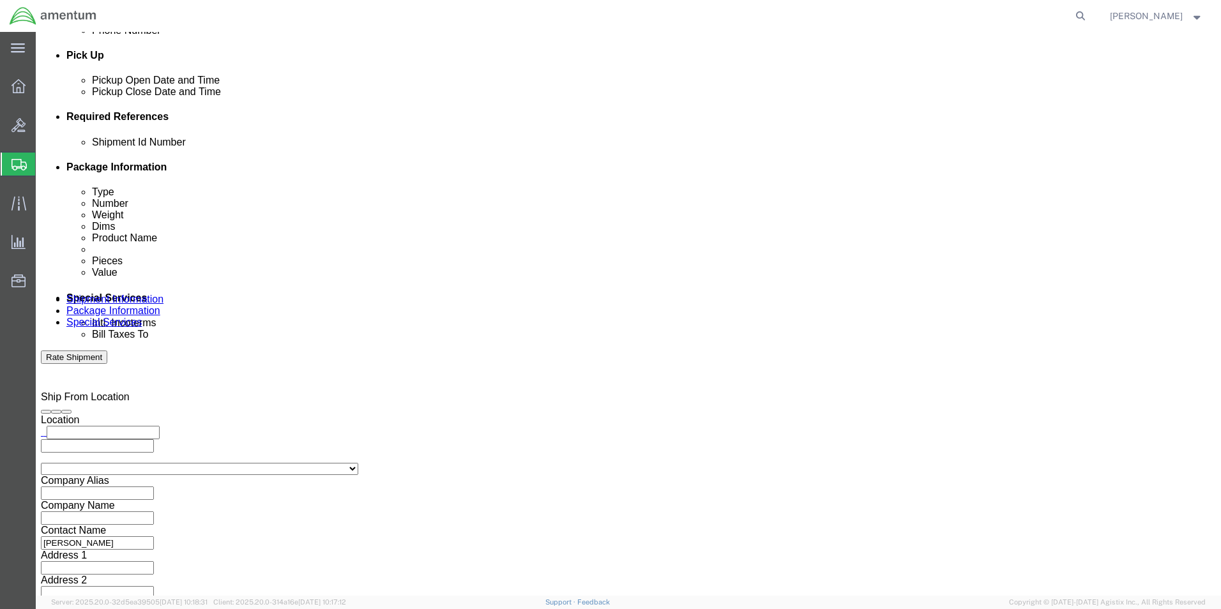
click button "Continue"
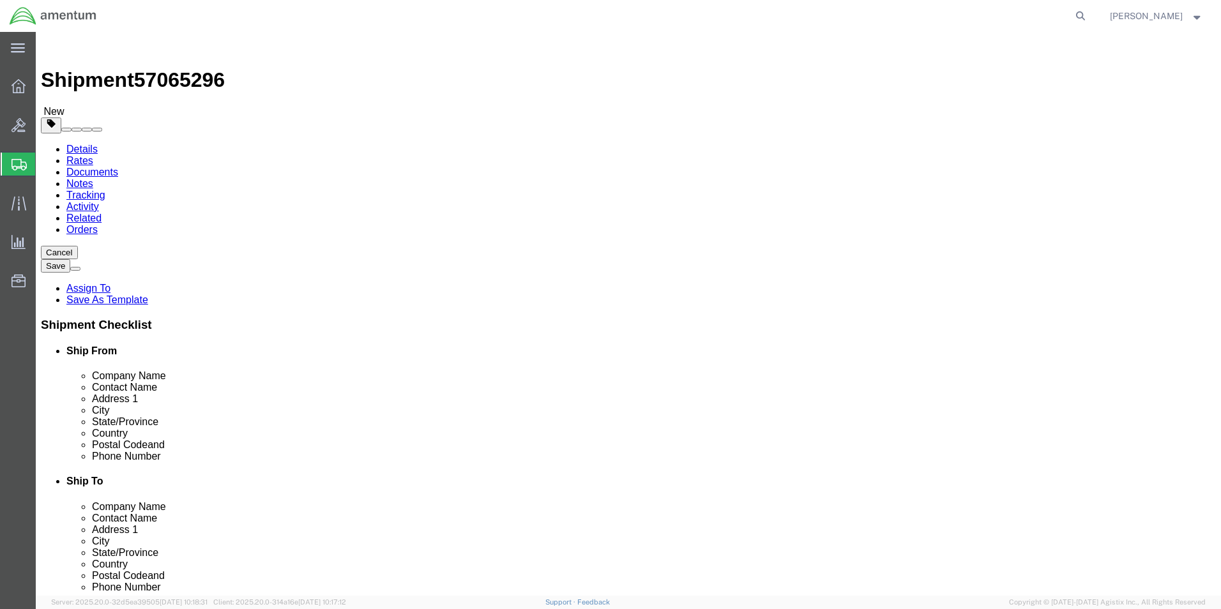
click link "Add Package"
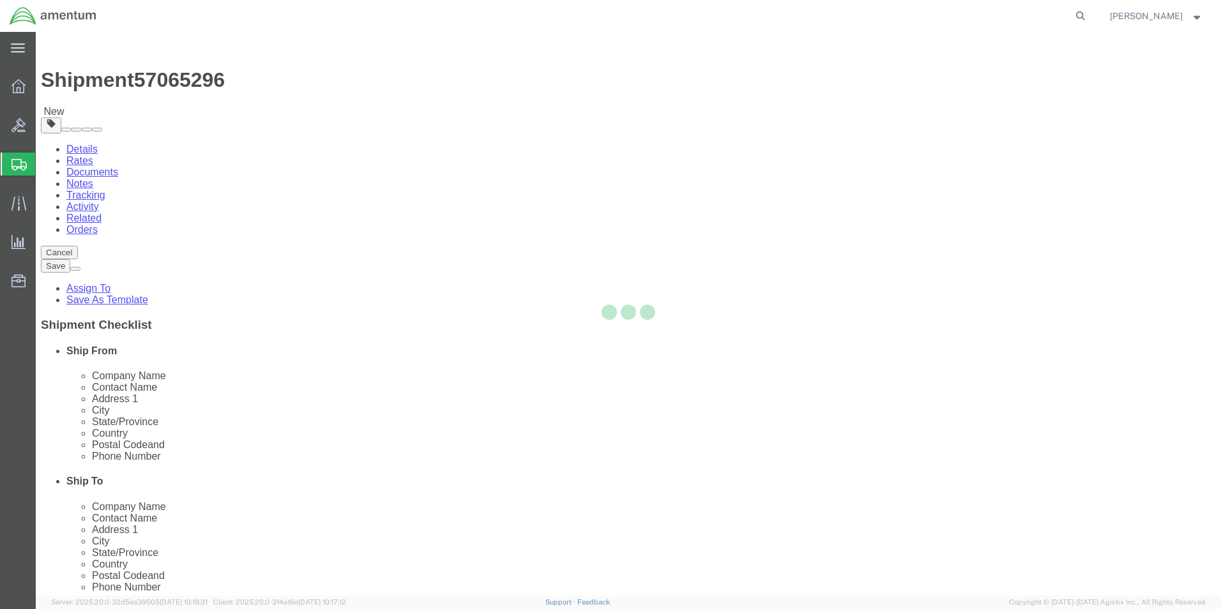
select select "CBOX"
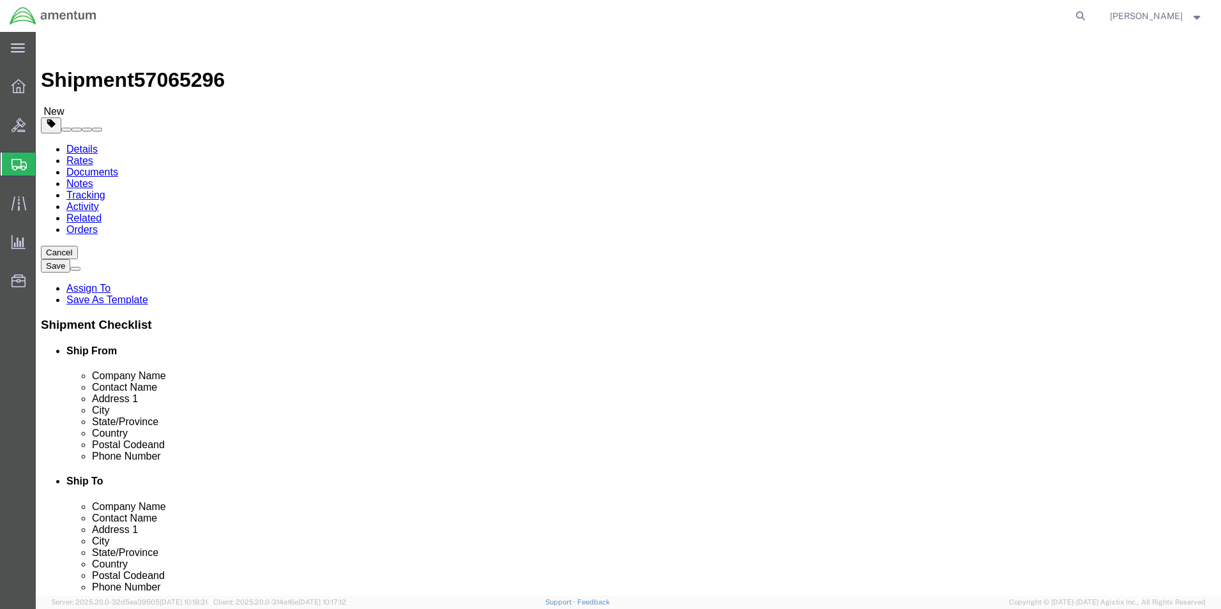
click input "text"
type input "20"
click input "0.00"
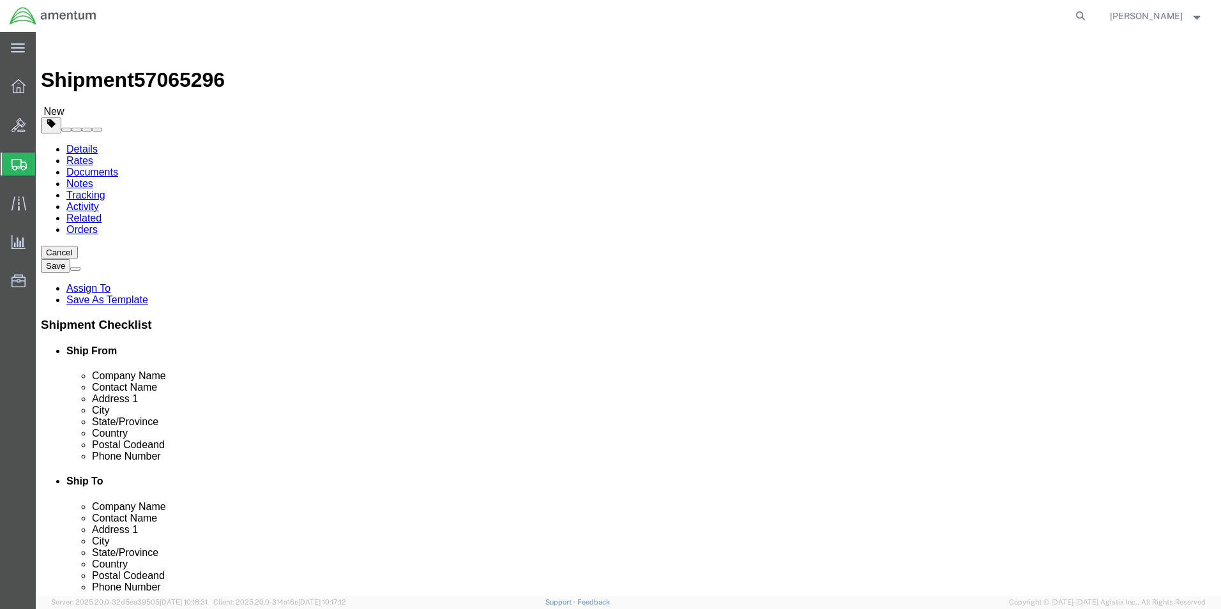
type input "20.00"
click link "Add Content"
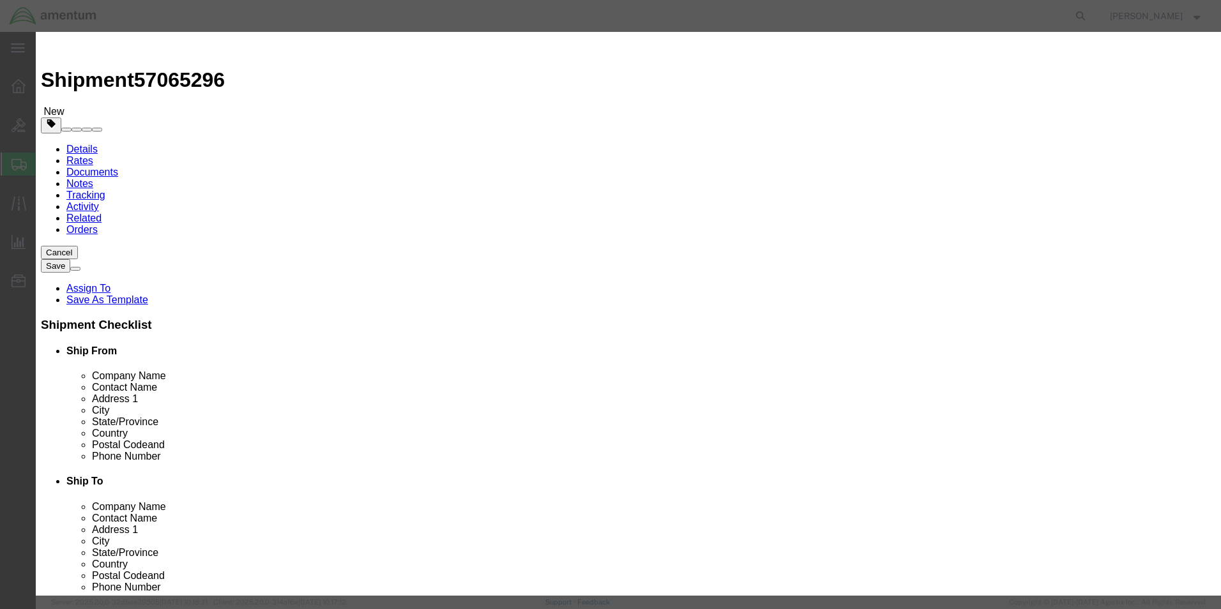
click input "text"
type input "A/C PARTS"
select select "US"
click input "0"
click input "8"
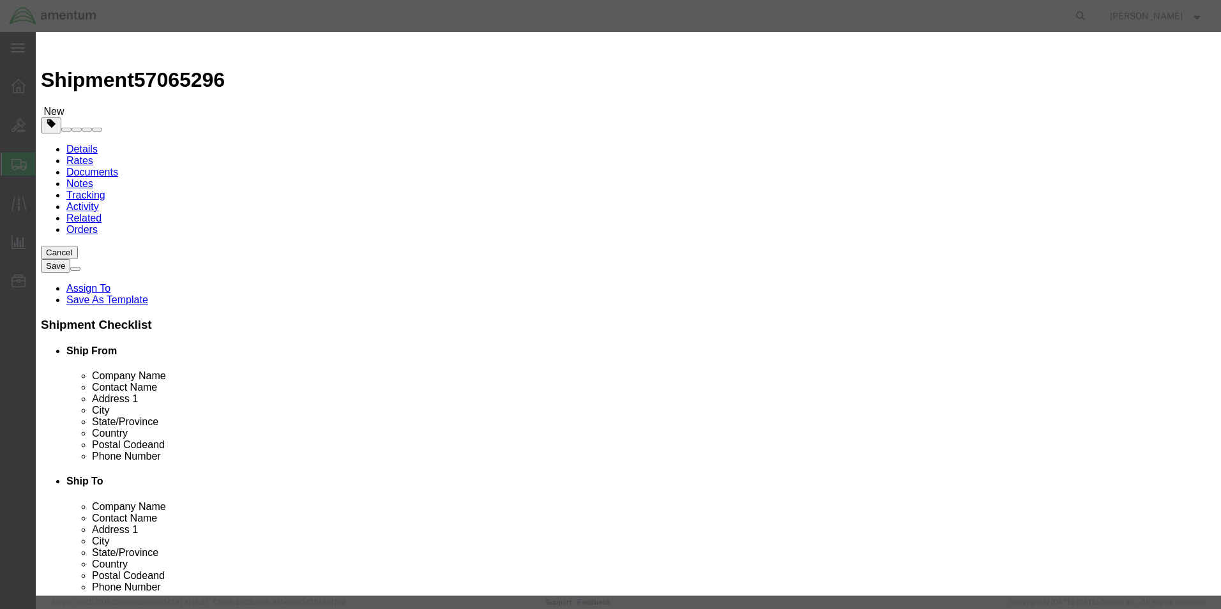
click input "8"
type input "8"
click div "Commodity library"
click input "text"
type input "15000"
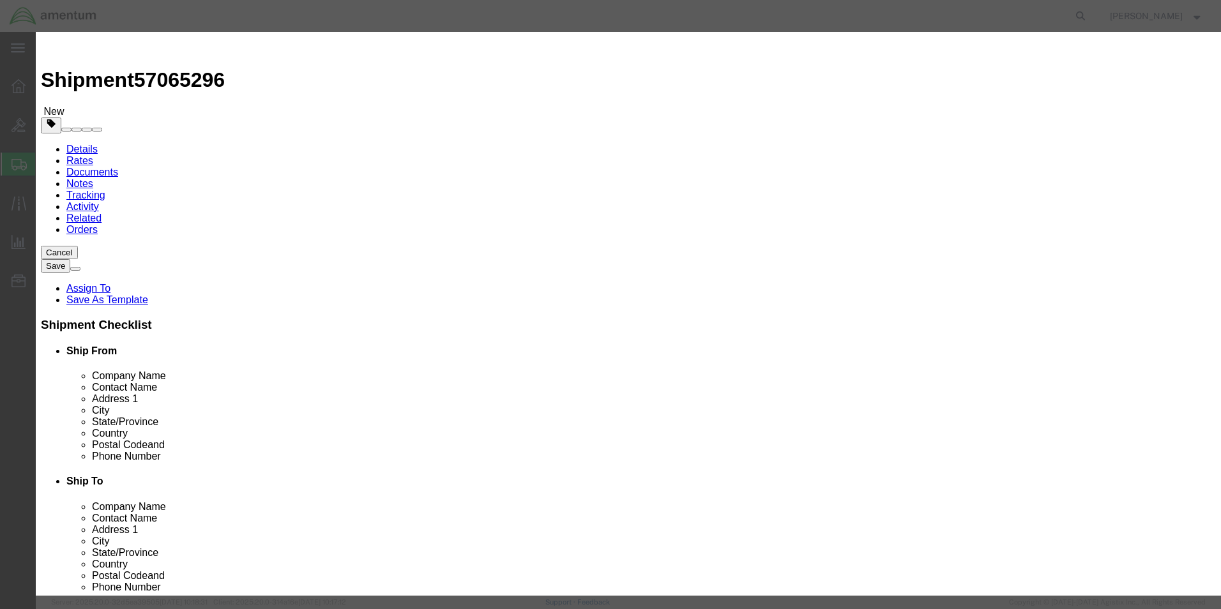
click button "Save & Close"
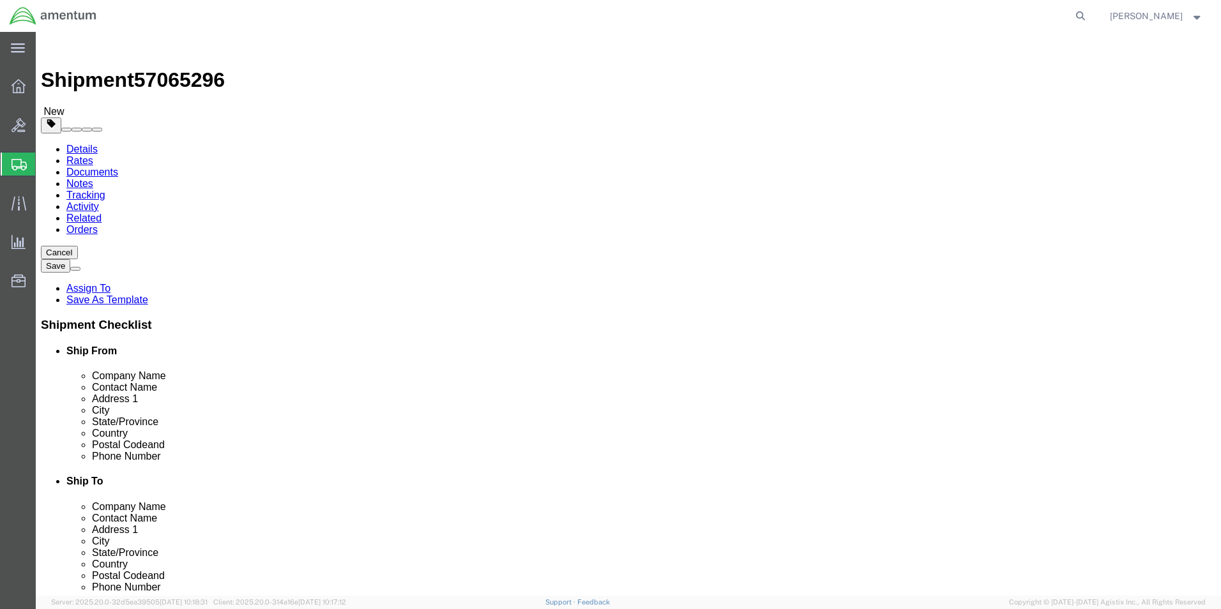
scroll to position [85, 0]
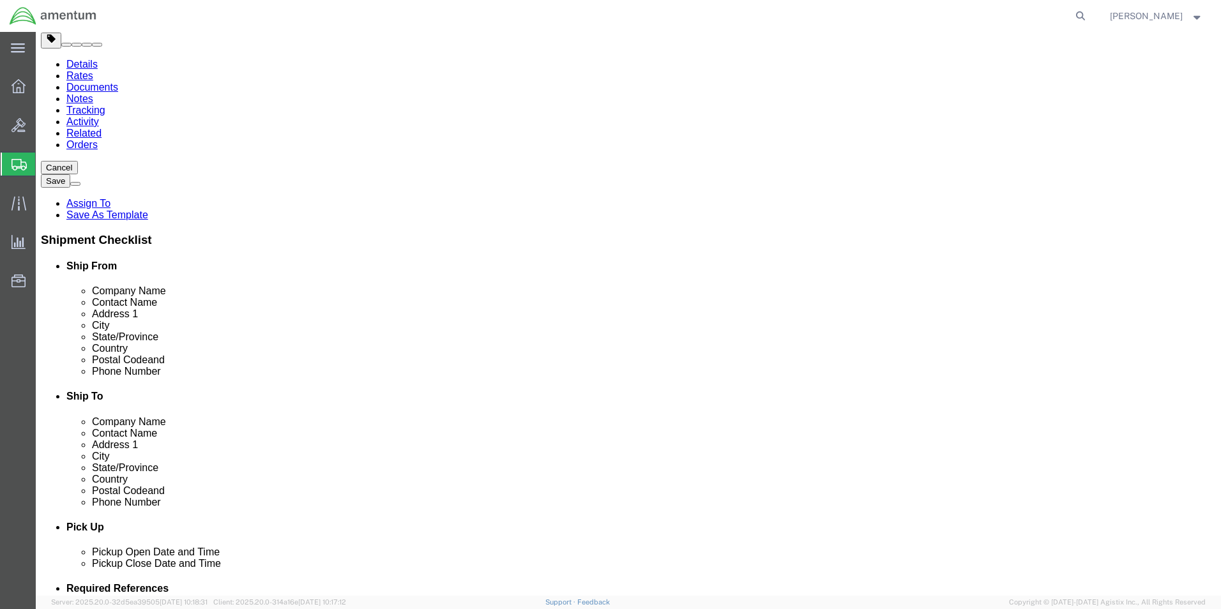
click button "Rate Shipment"
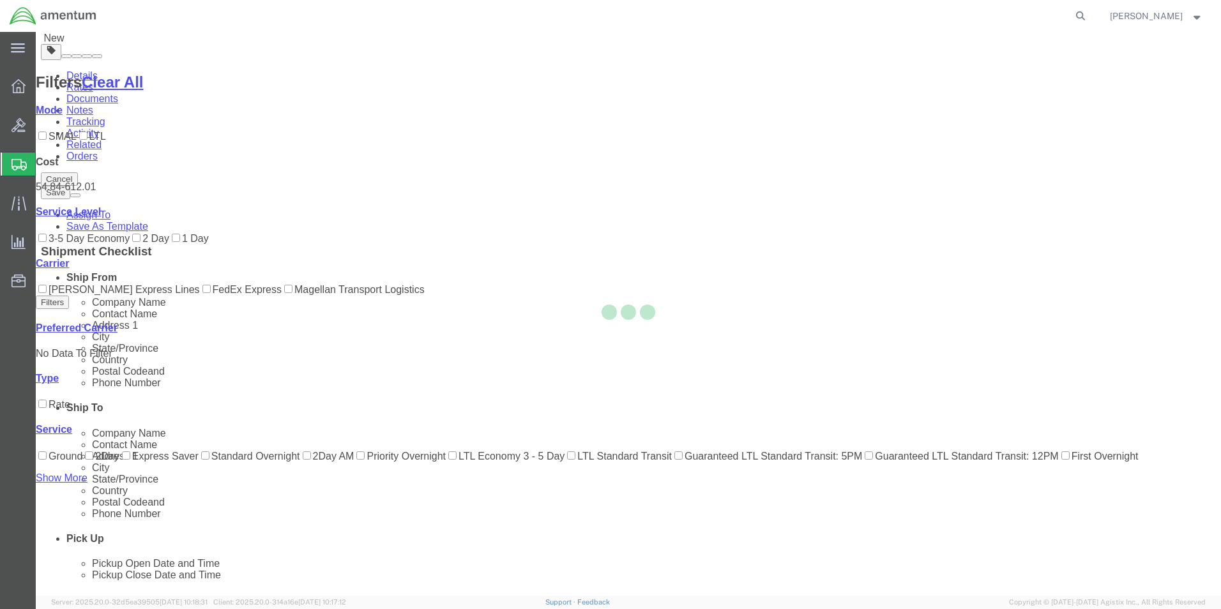
scroll to position [0, 0]
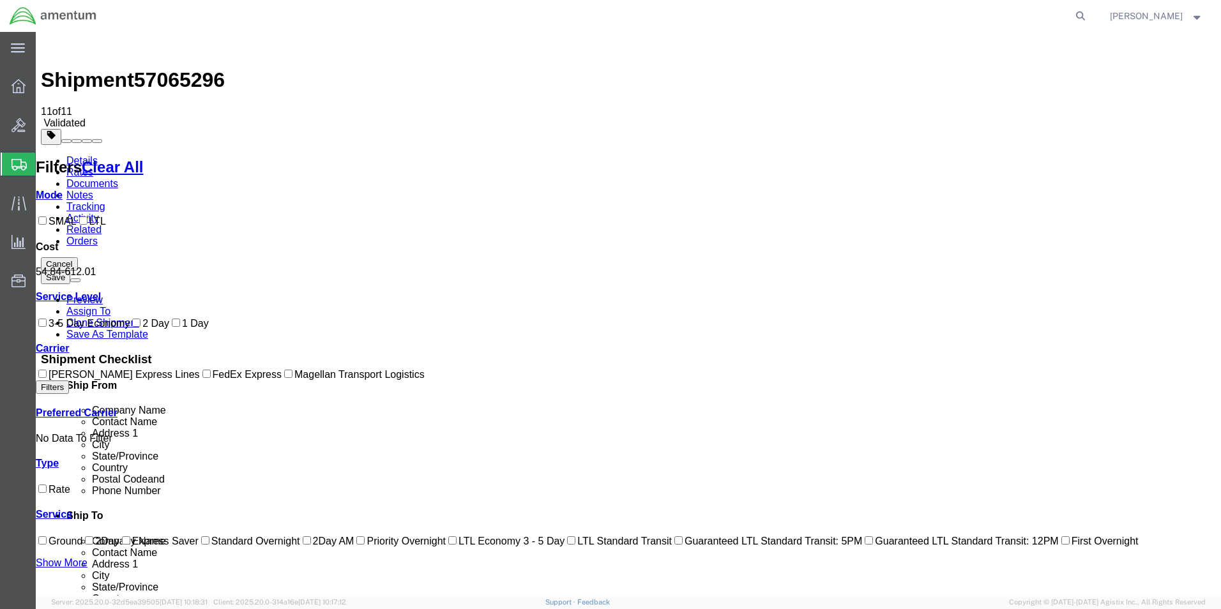
checkbox input "true"
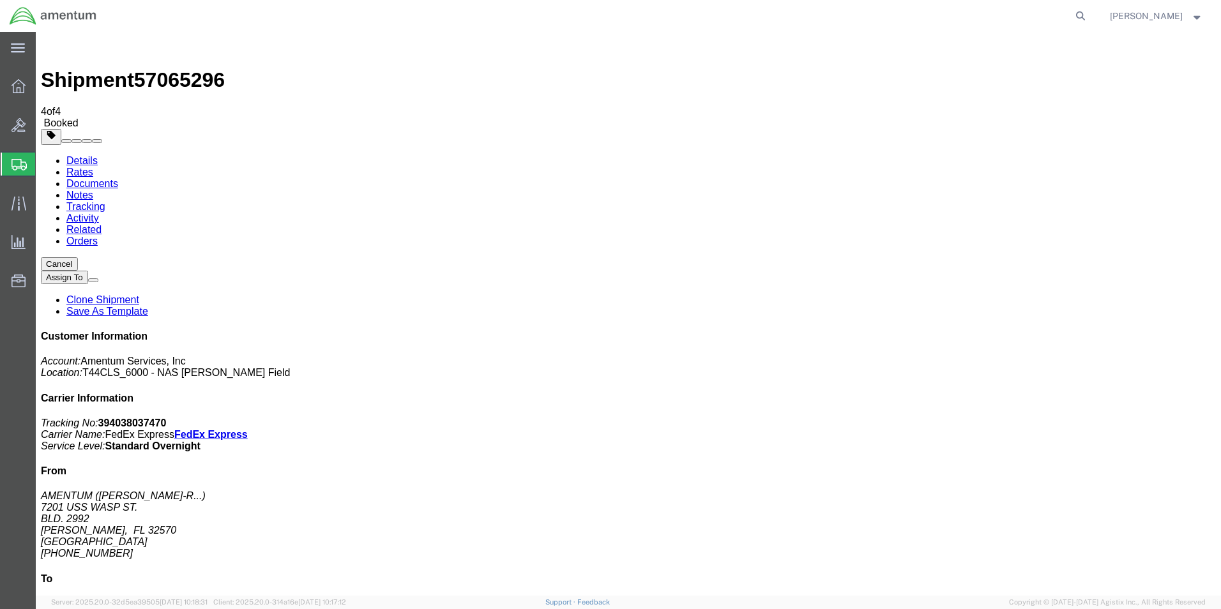
checkbox input "true"
